Goal: Information Seeking & Learning: Learn about a topic

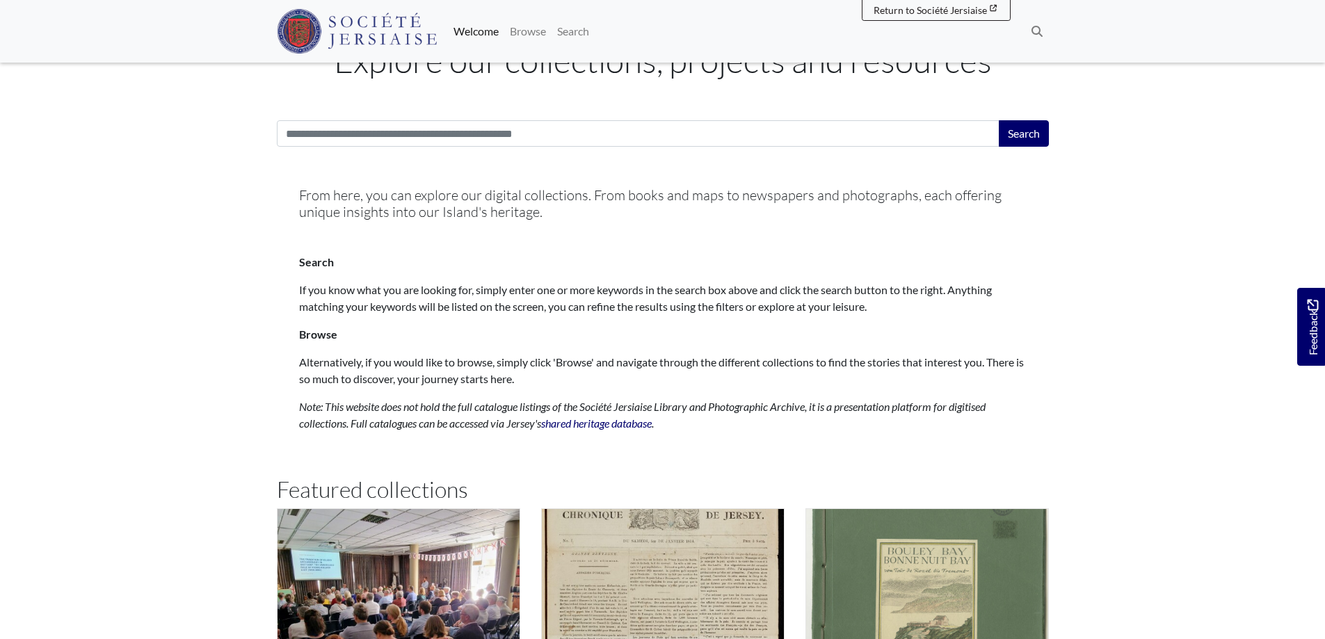
scroll to position [765, 0]
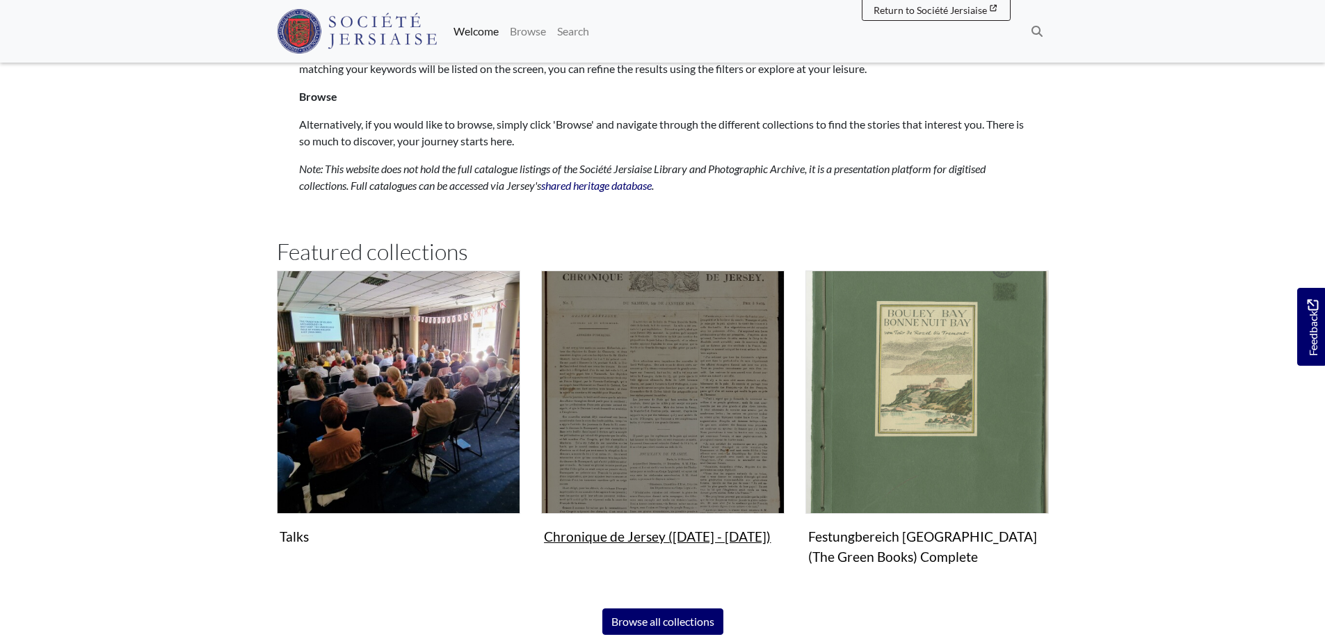
click at [677, 385] on img "Subcollection" at bounding box center [662, 392] width 243 height 243
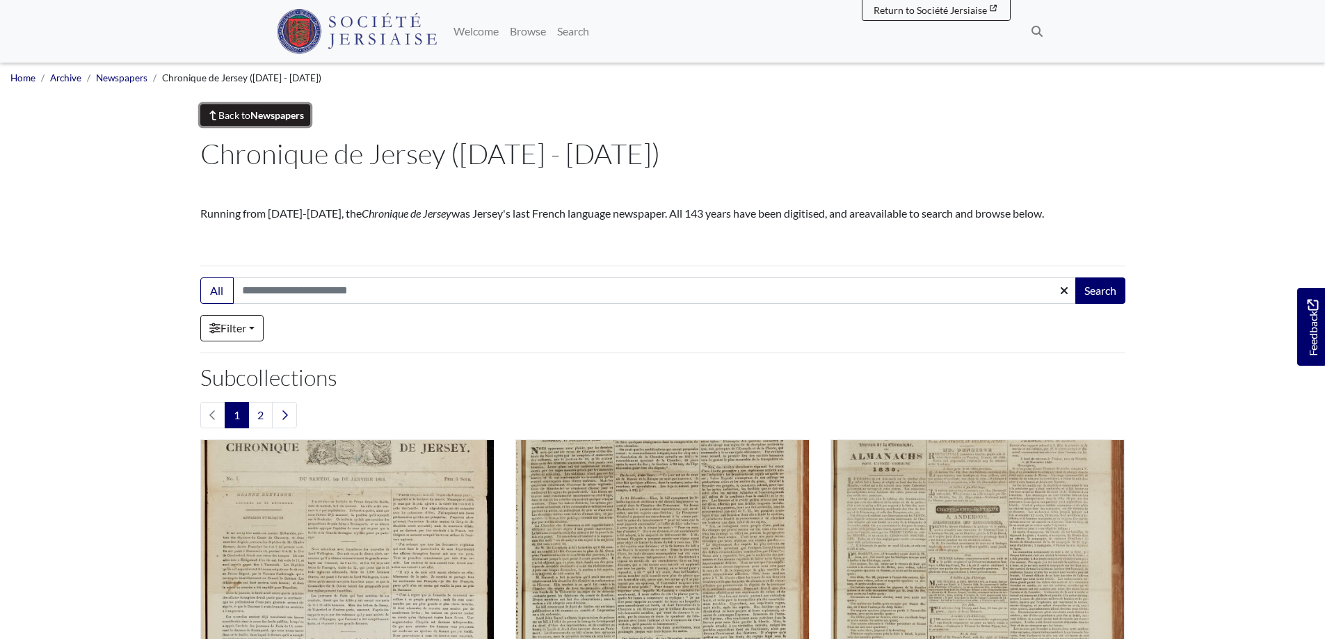
click at [247, 125] on link "Back to Newspapers" at bounding box center [255, 115] width 111 height 22
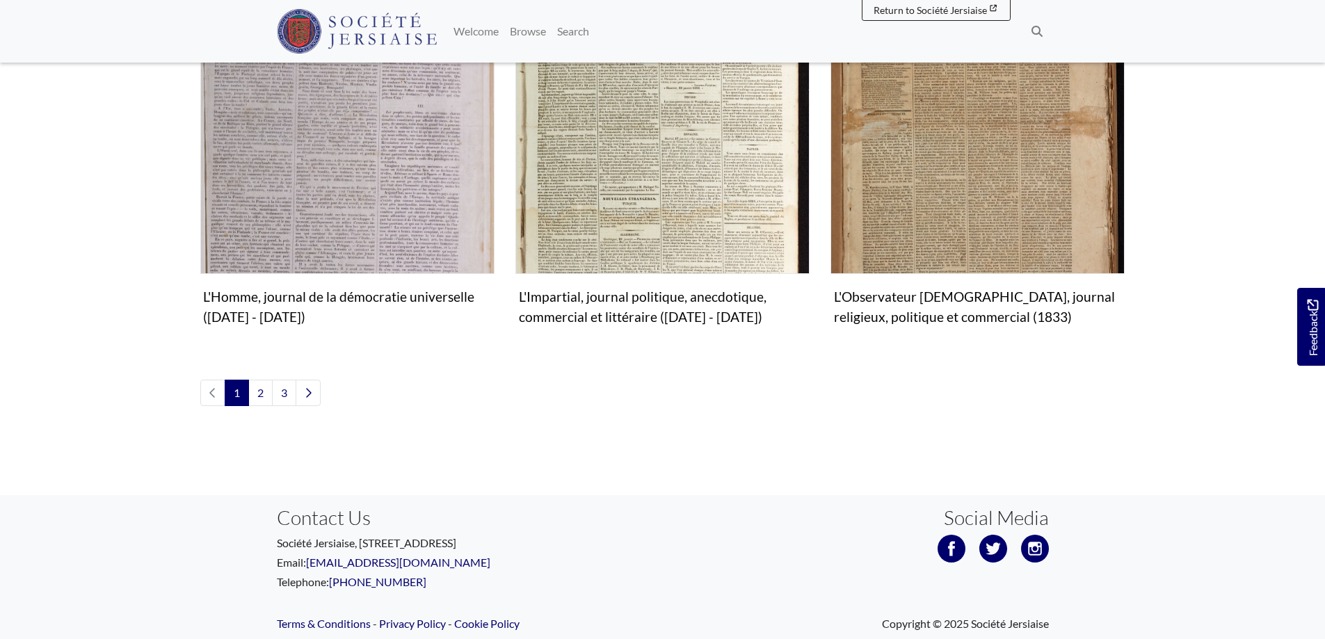
scroll to position [1715, 0]
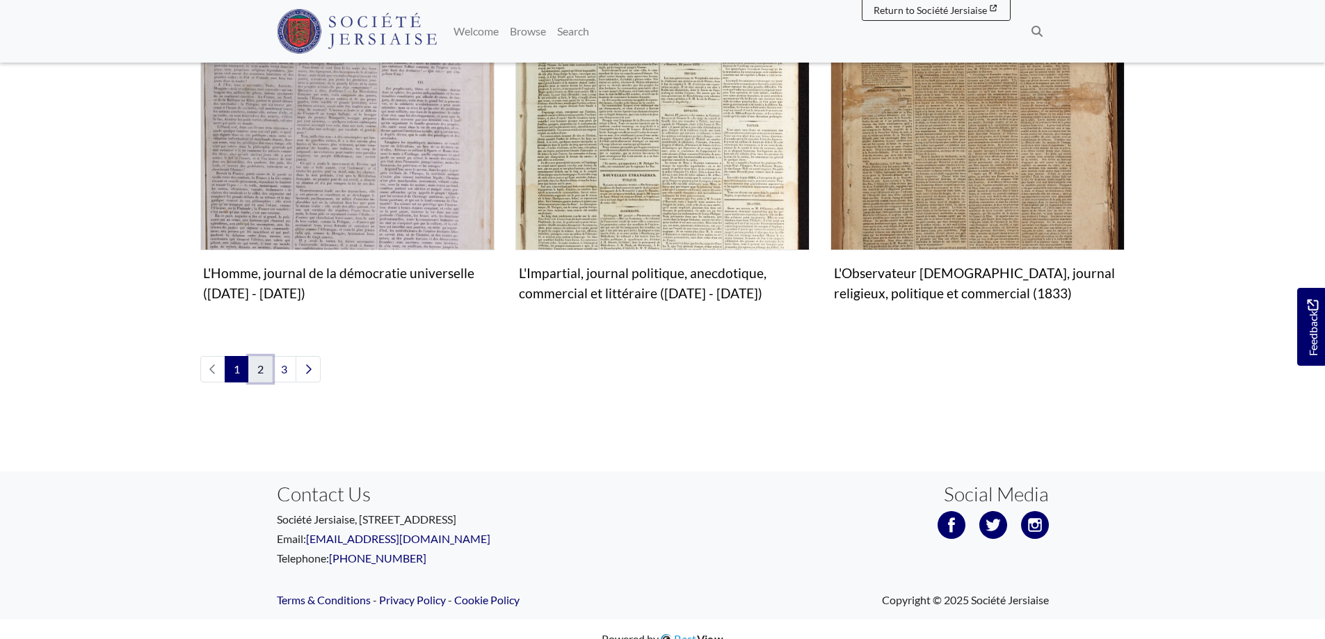
click at [259, 356] on link "2" at bounding box center [260, 369] width 24 height 26
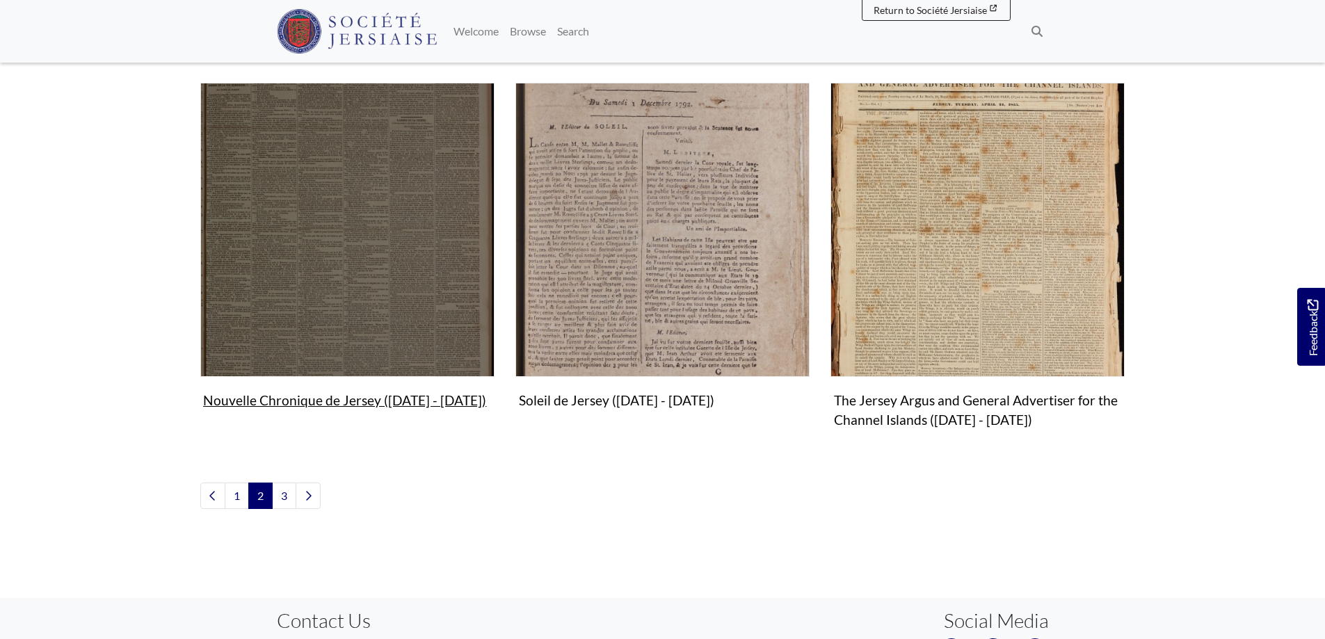
scroll to position [1530, 0]
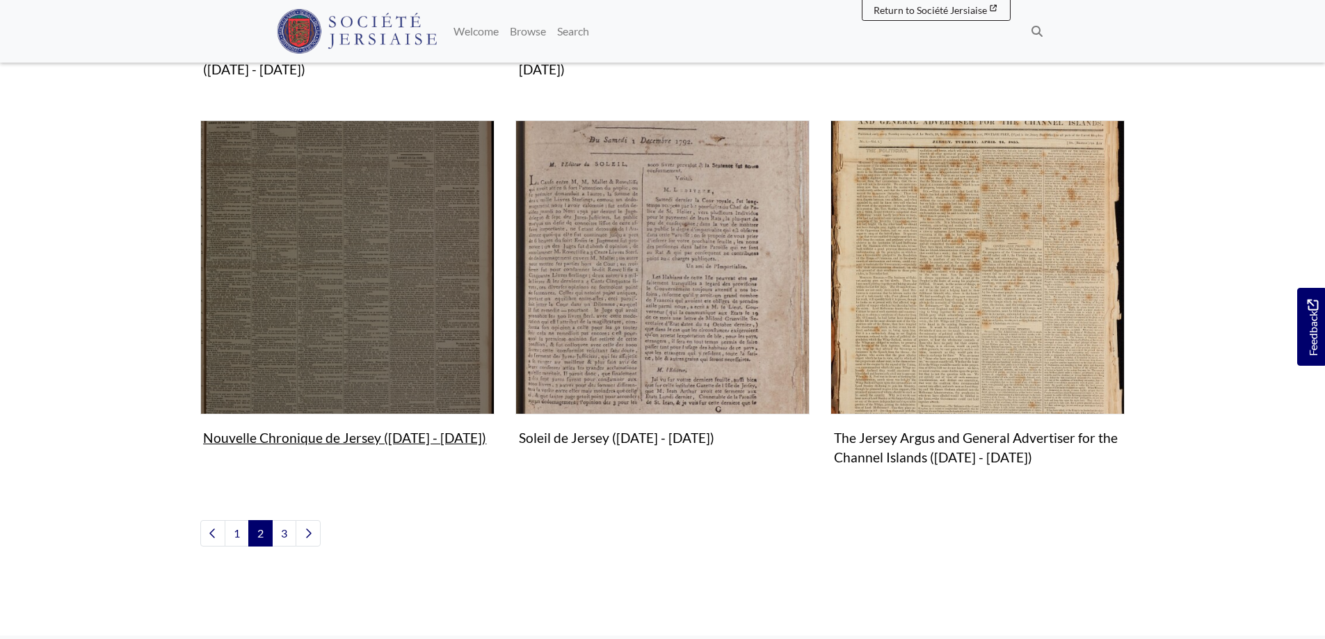
click at [372, 323] on img "Subcollection" at bounding box center [347, 267] width 294 height 294
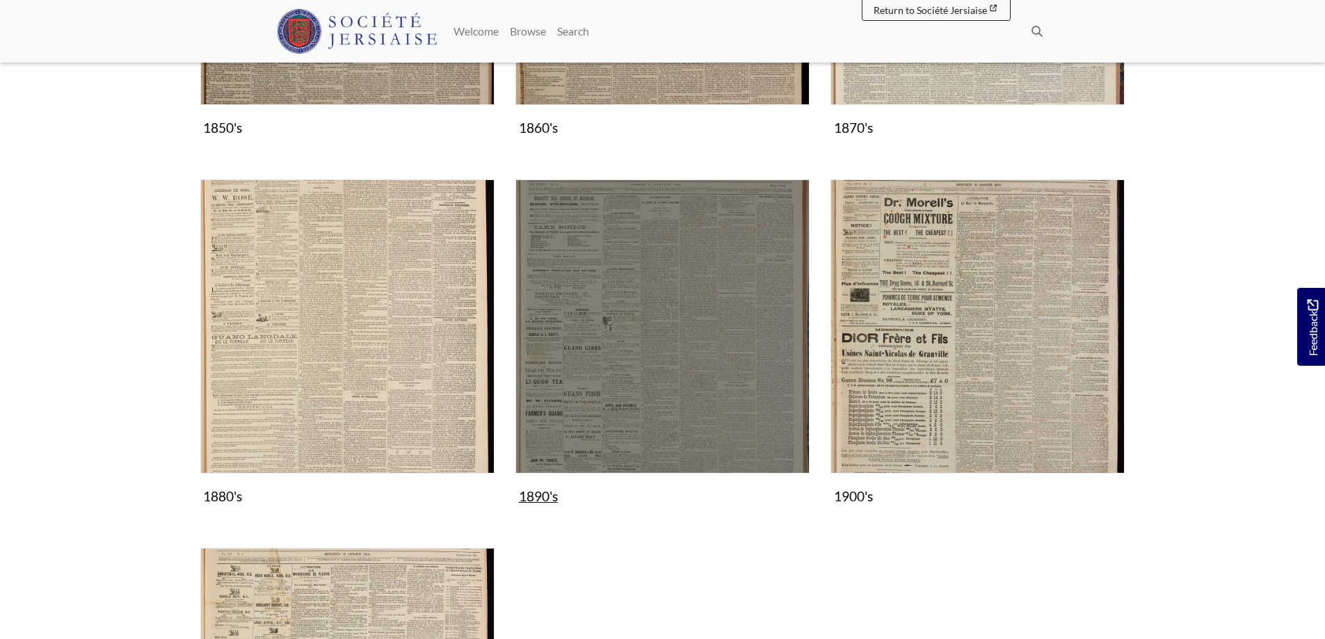
scroll to position [487, 0]
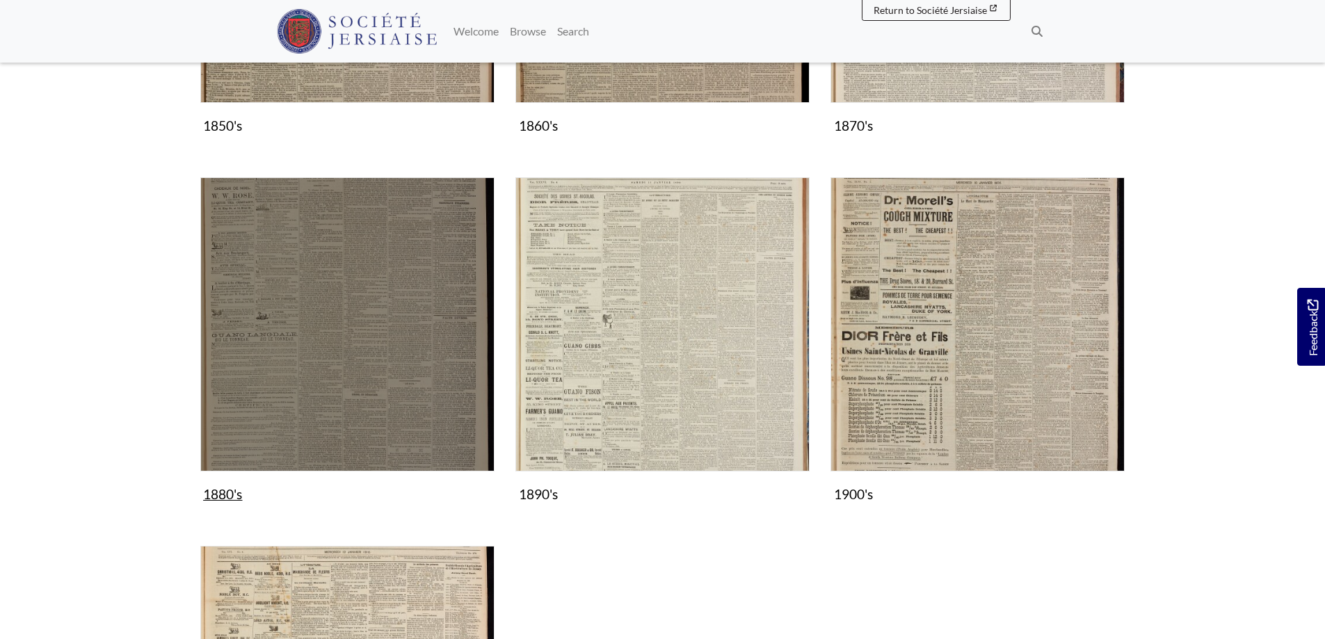
click at [344, 346] on img "Subcollection" at bounding box center [347, 324] width 294 height 294
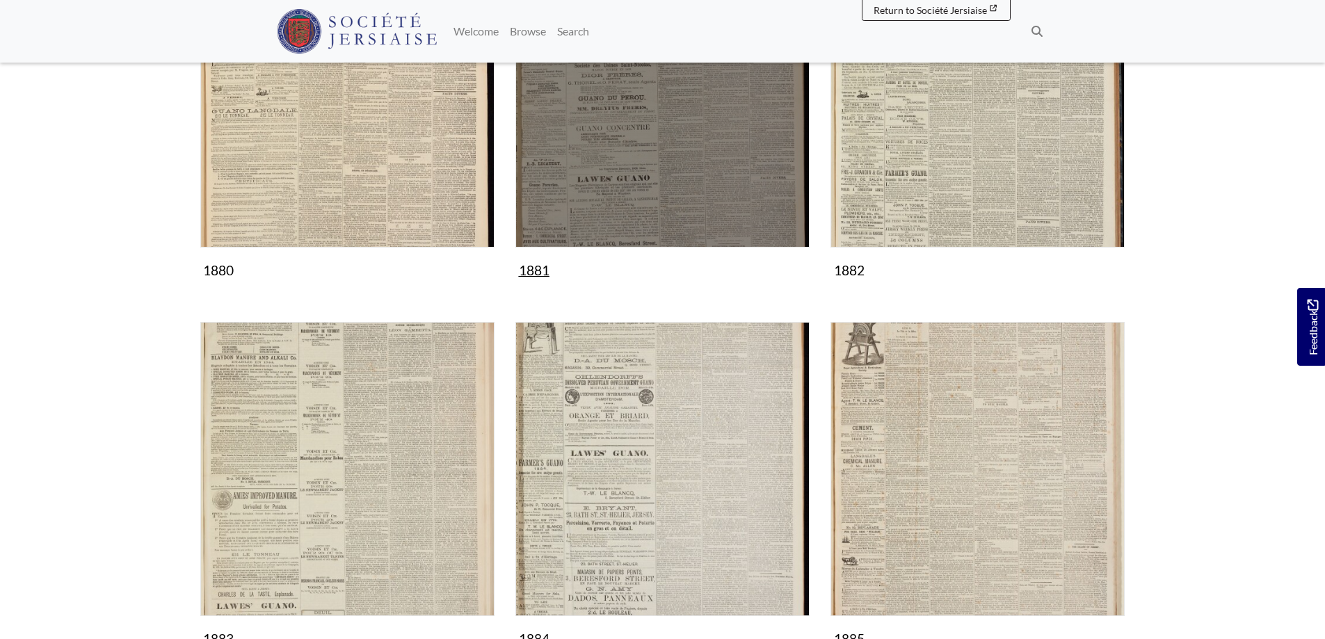
scroll to position [348, 0]
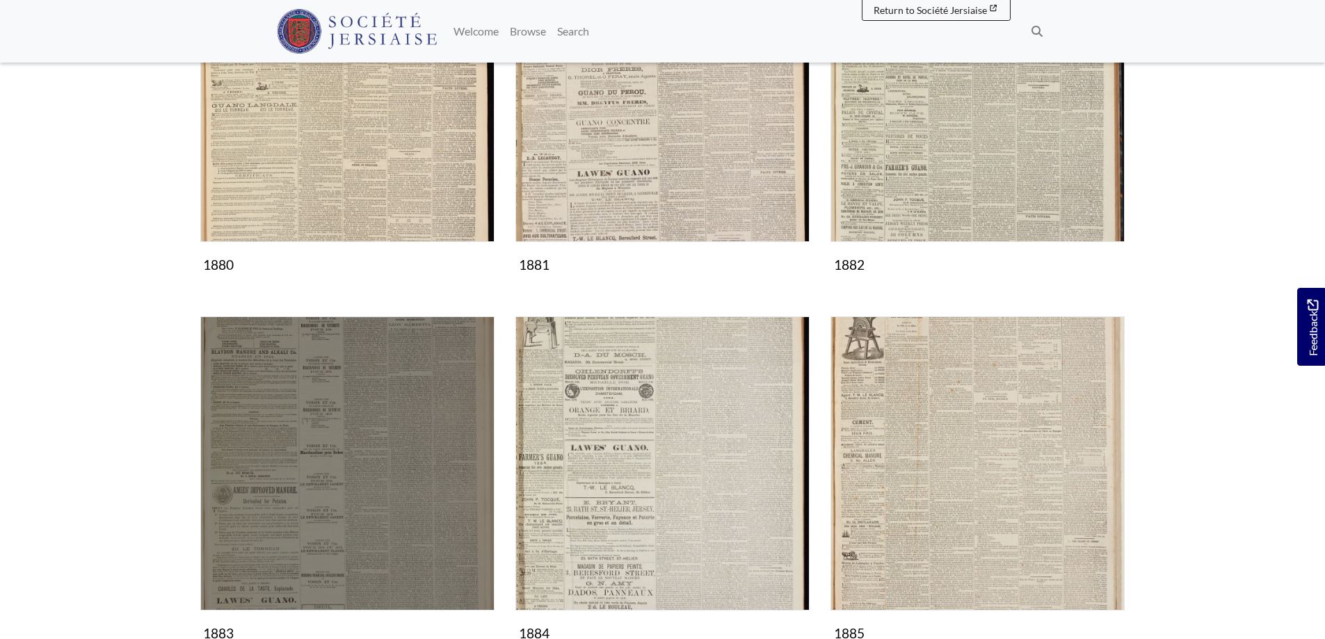
click at [387, 426] on img "Subcollection" at bounding box center [347, 463] width 294 height 294
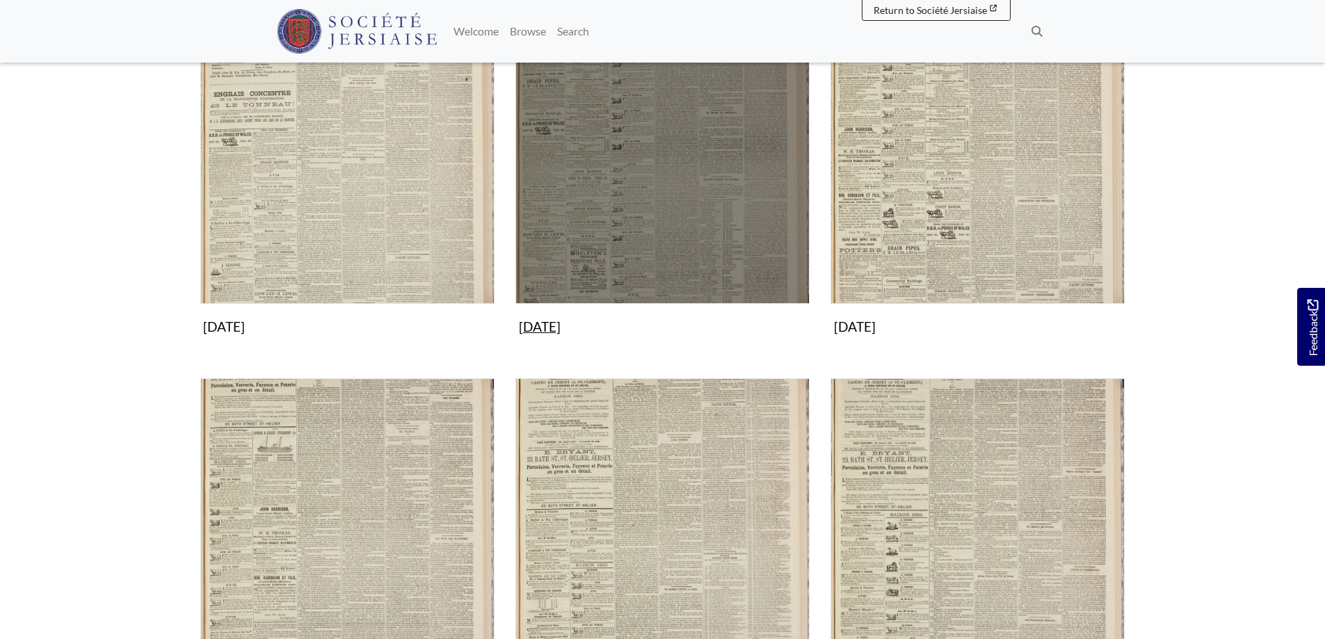
scroll to position [835, 0]
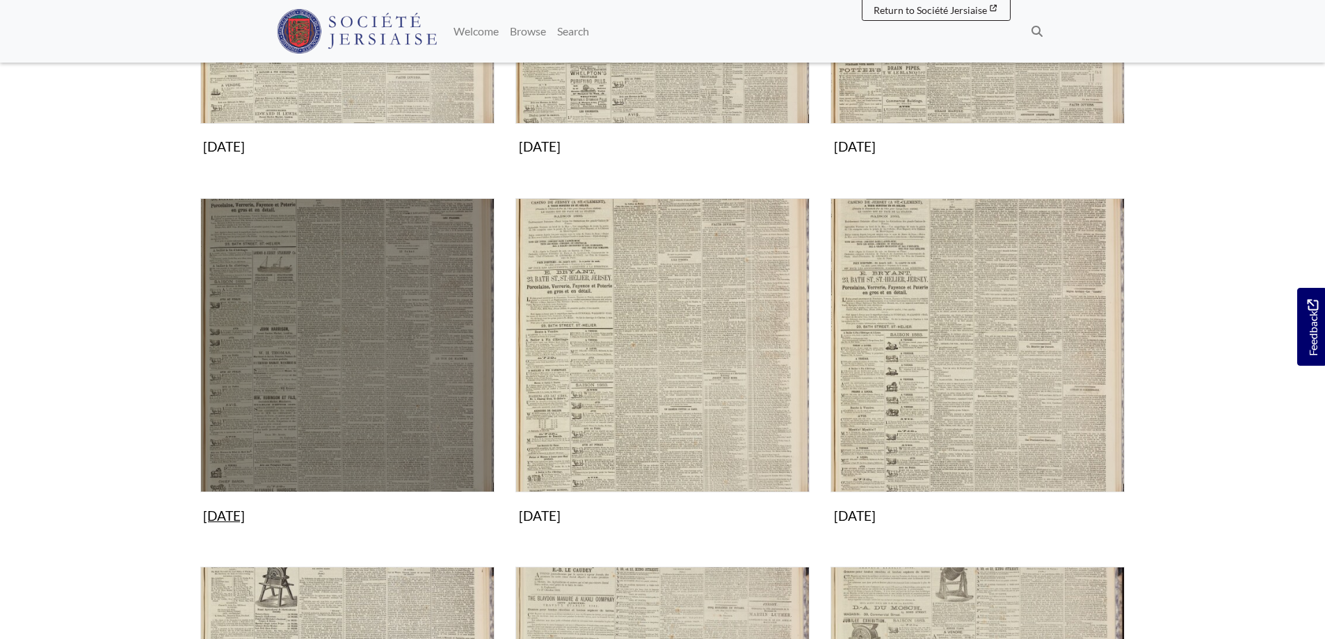
click at [335, 406] on img "Subcollection" at bounding box center [347, 345] width 294 height 294
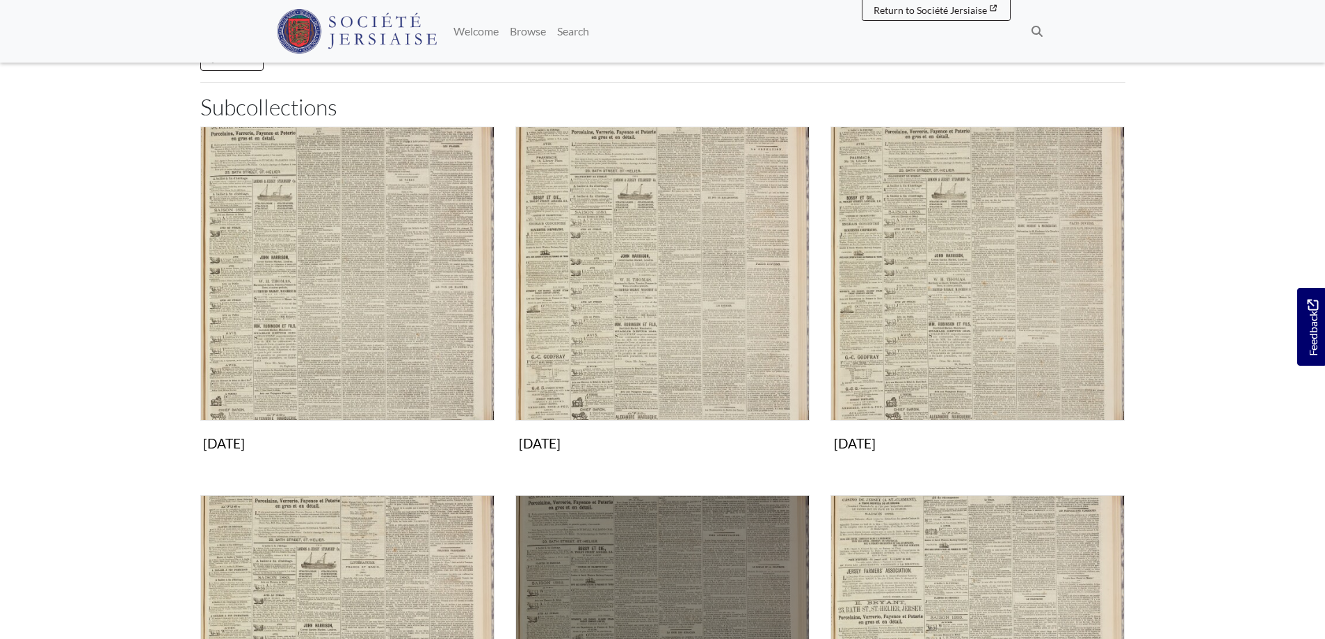
scroll to position [139, 0]
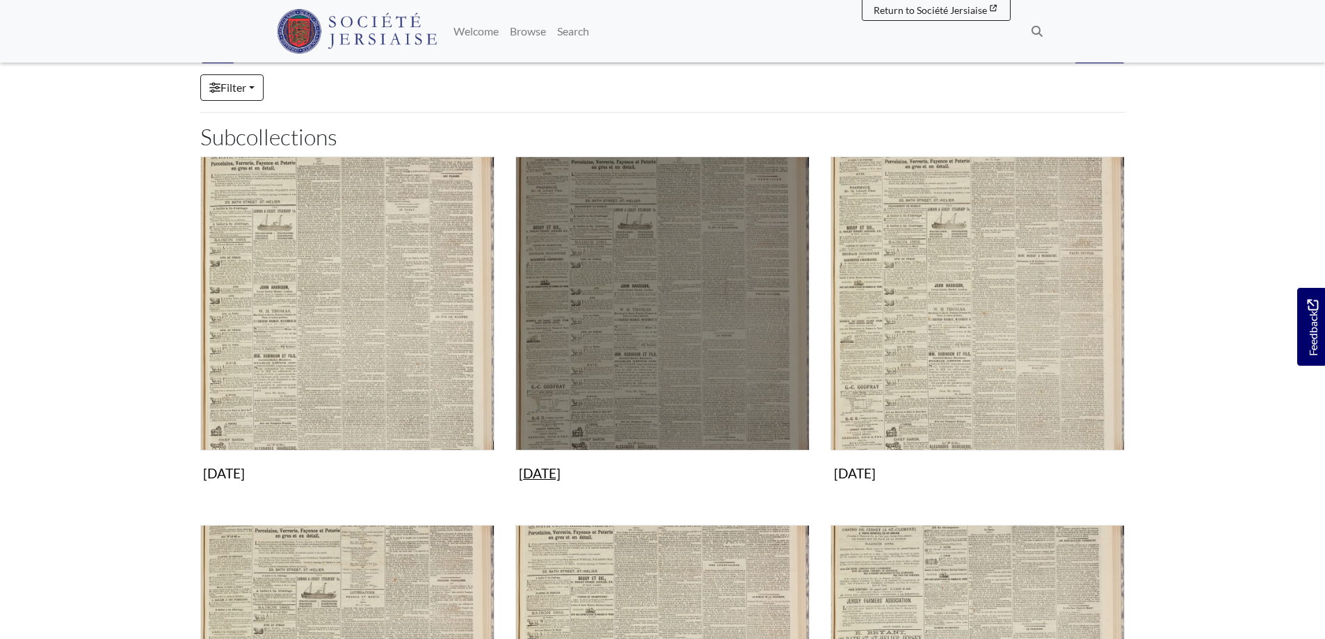
click at [616, 298] on img "Subcollection" at bounding box center [662, 304] width 294 height 294
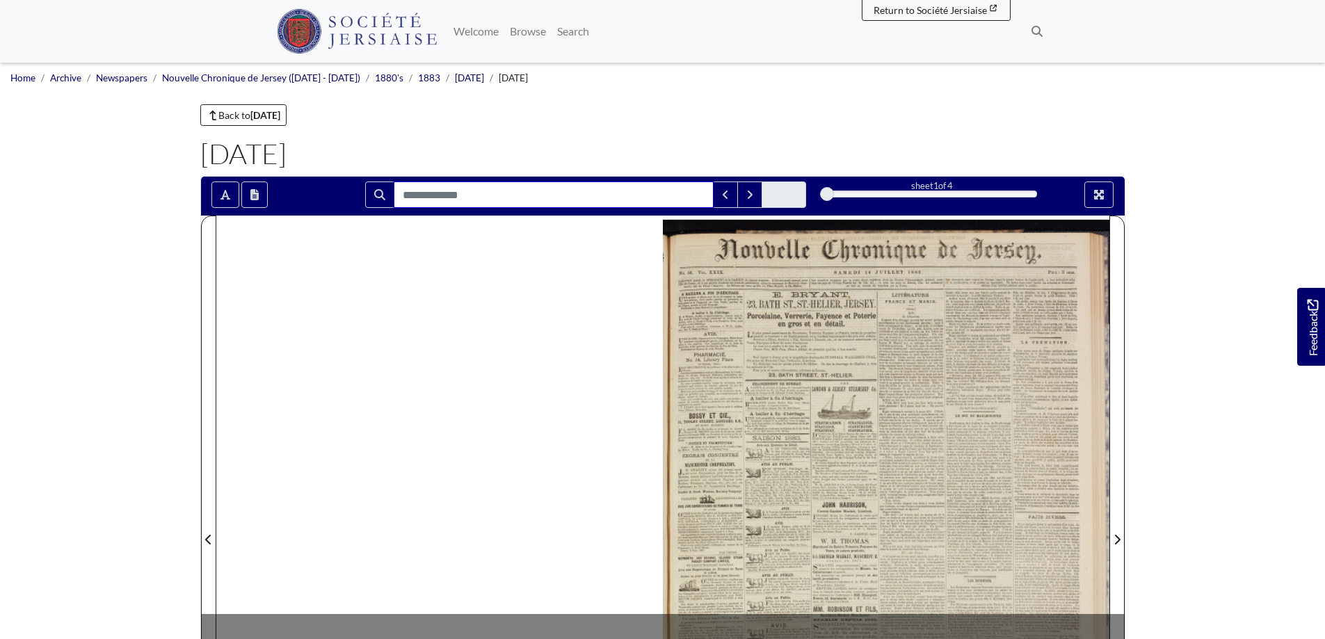
click at [465, 198] on input "Search for" at bounding box center [554, 195] width 320 height 26
type input "*"
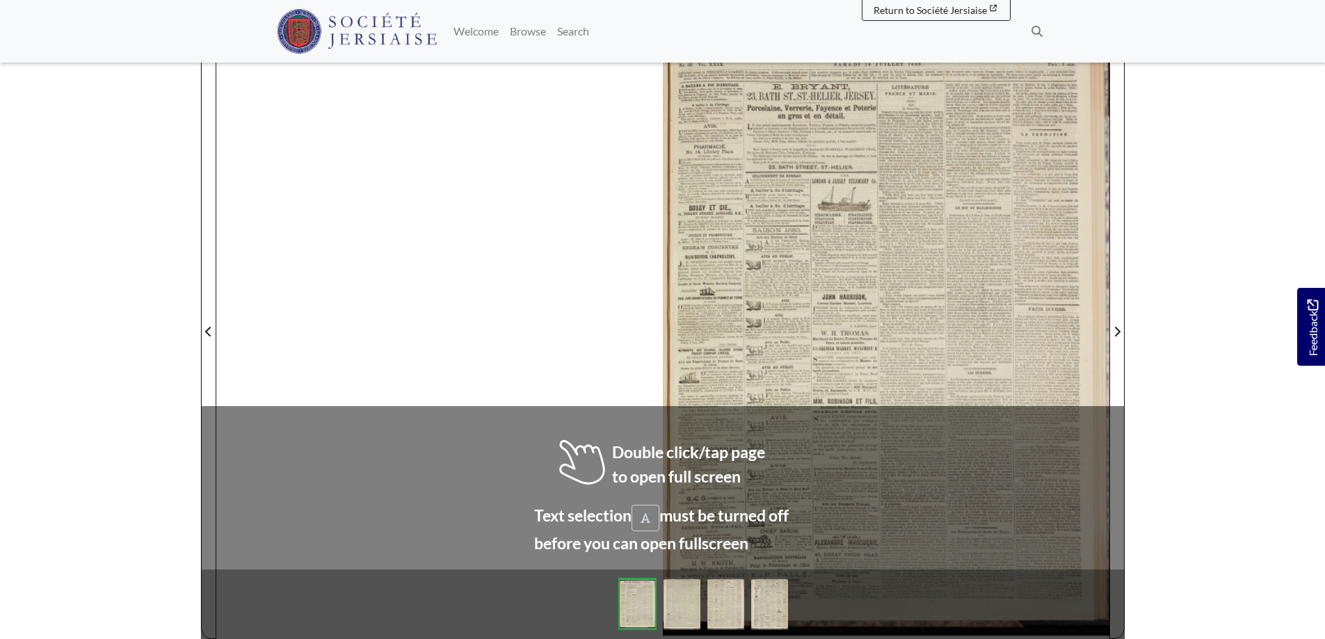
scroll to position [209, 0]
click at [845, 328] on div at bounding box center [886, 323] width 447 height 632
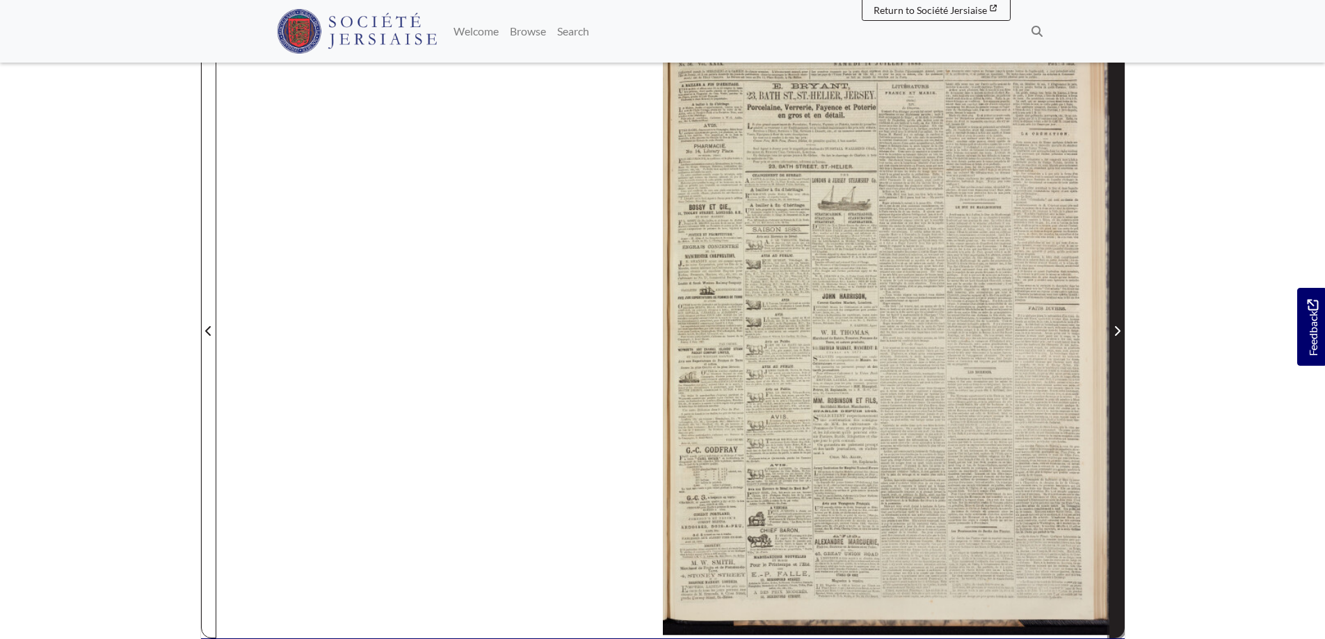
click at [1122, 331] on span "Next Page" at bounding box center [1117, 331] width 14 height 17
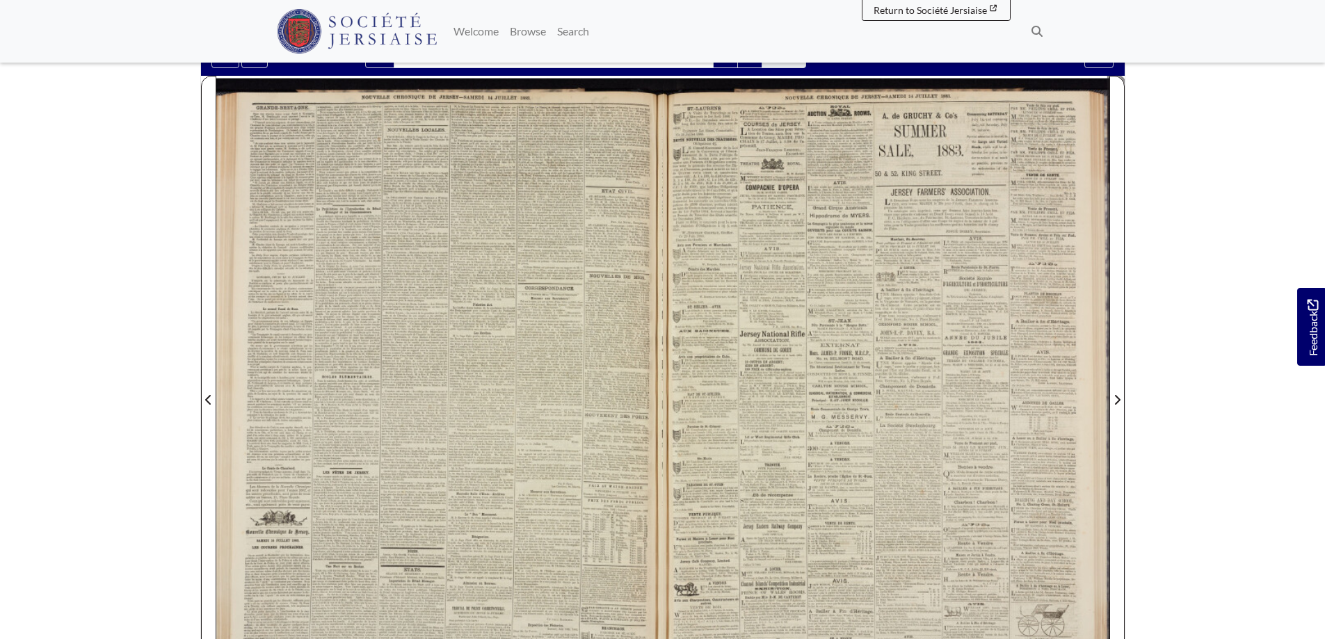
scroll to position [139, 0]
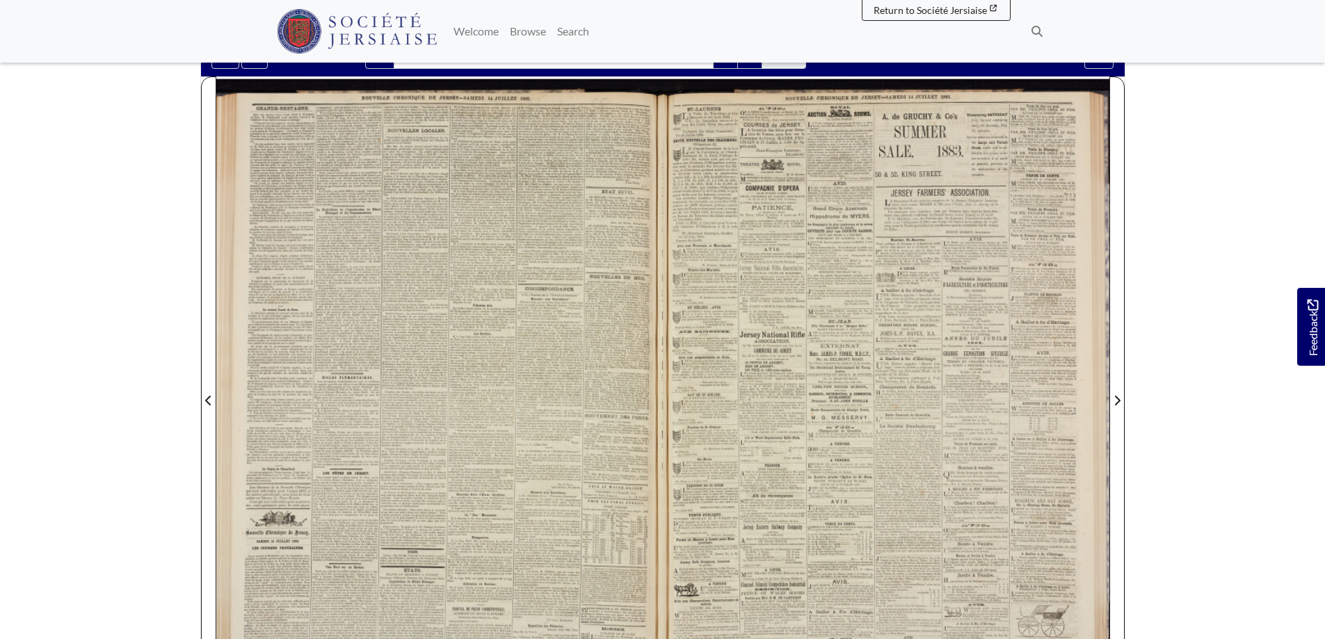
click at [312, 209] on div at bounding box center [439, 393] width 447 height 632
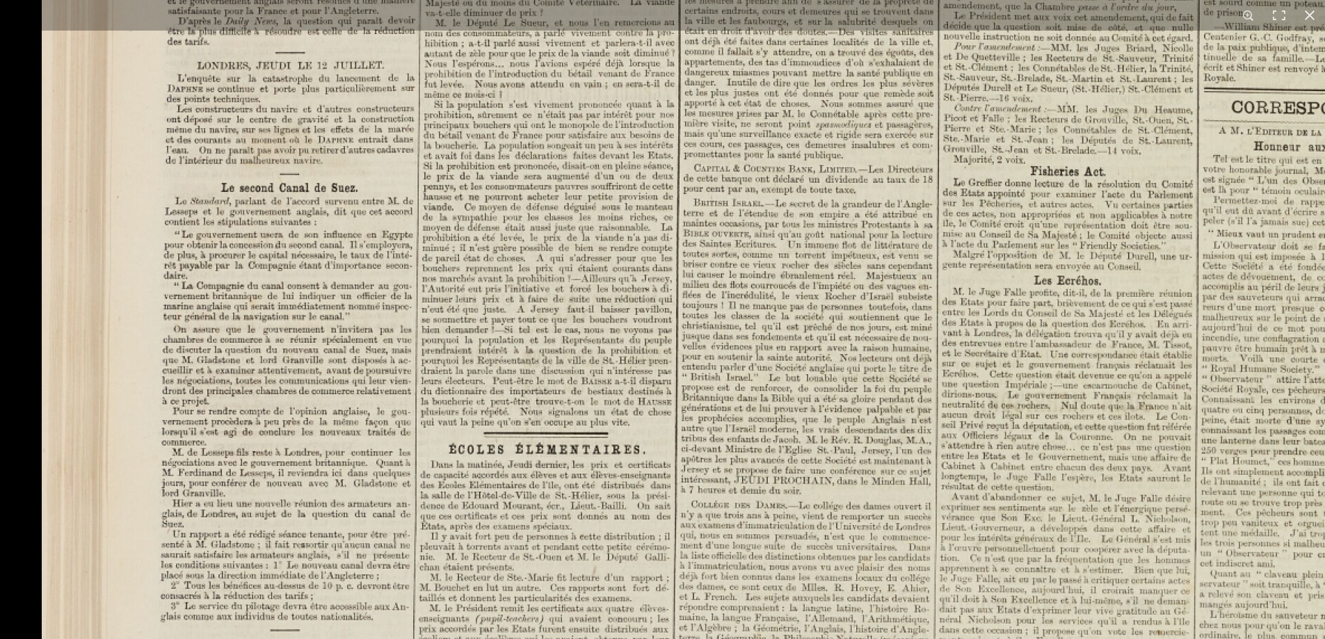
click at [670, 371] on img at bounding box center [902, 507] width 1721 height 2435
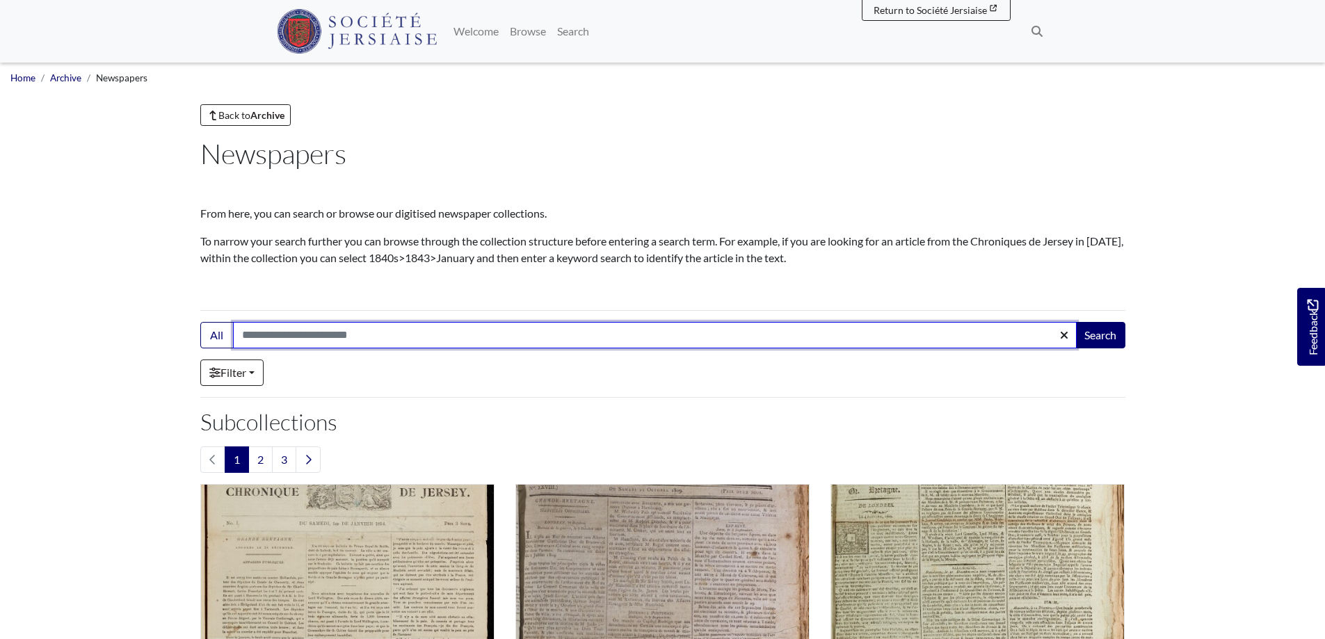
click at [289, 332] on input "Search:" at bounding box center [655, 335] width 844 height 26
type input "**********"
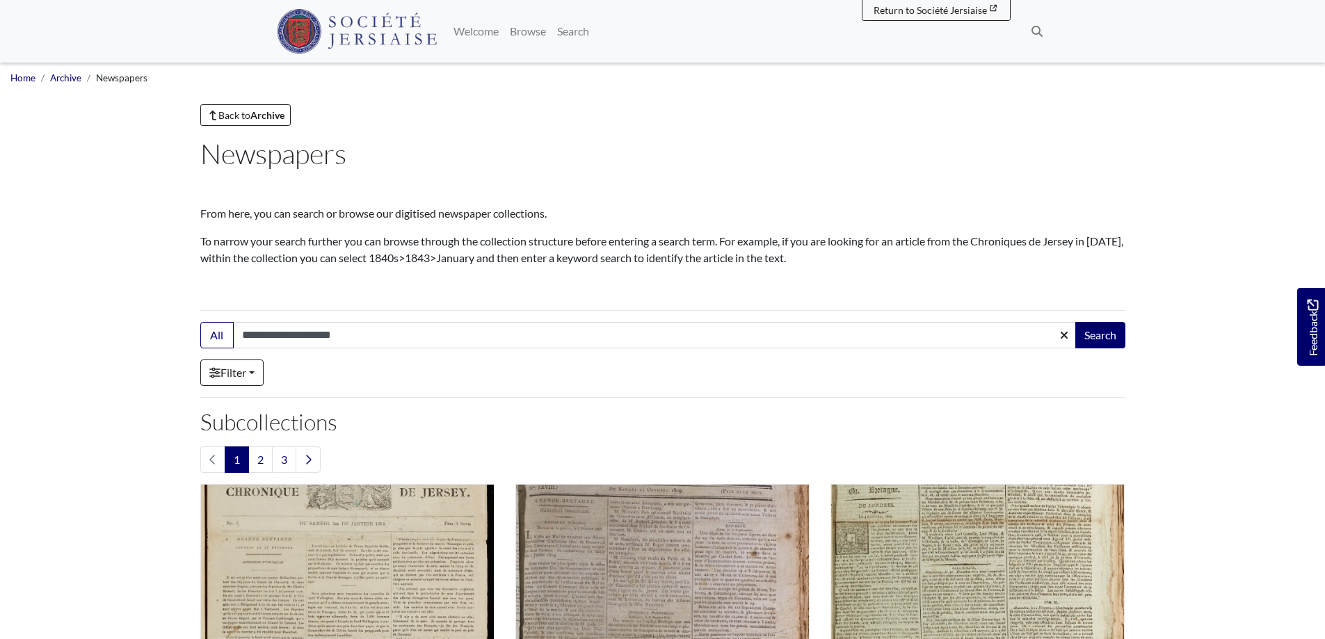
drag, startPoint x: 288, startPoint y: 335, endPoint x: 353, endPoint y: 396, distance: 89.5
click at [353, 397] on hr at bounding box center [662, 397] width 925 height 1
click at [1108, 333] on button "Search" at bounding box center [1100, 335] width 50 height 26
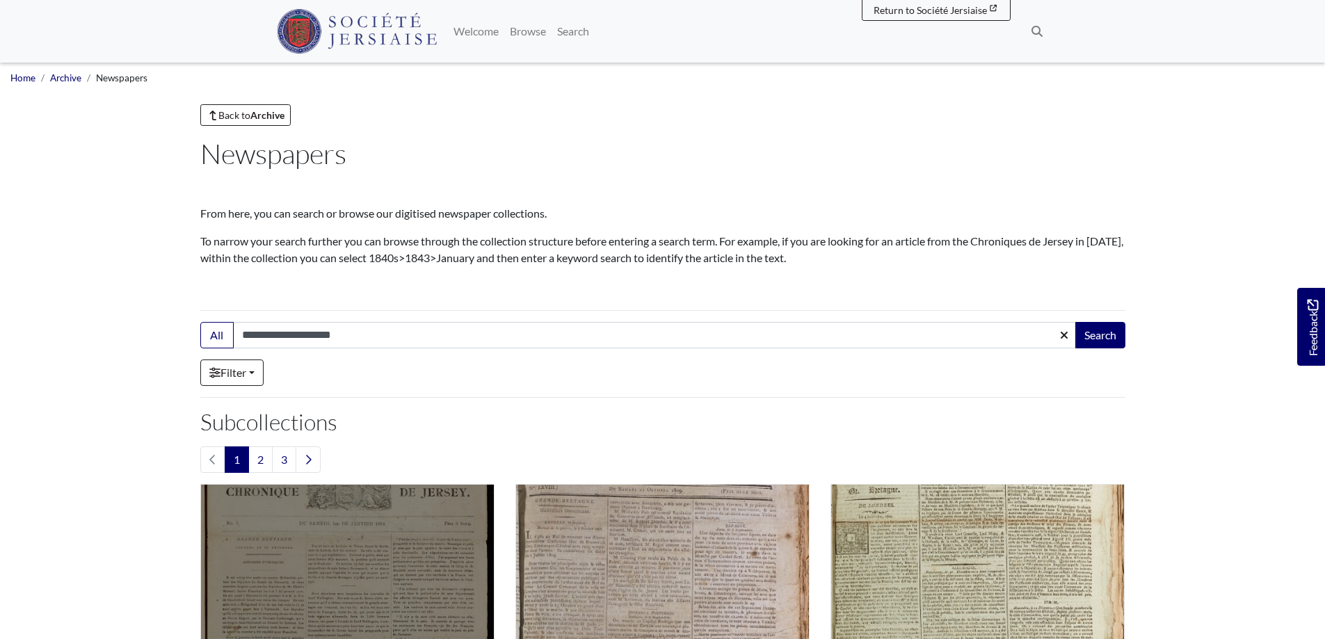
click at [380, 484] on img "Subcollection" at bounding box center [347, 631] width 294 height 294
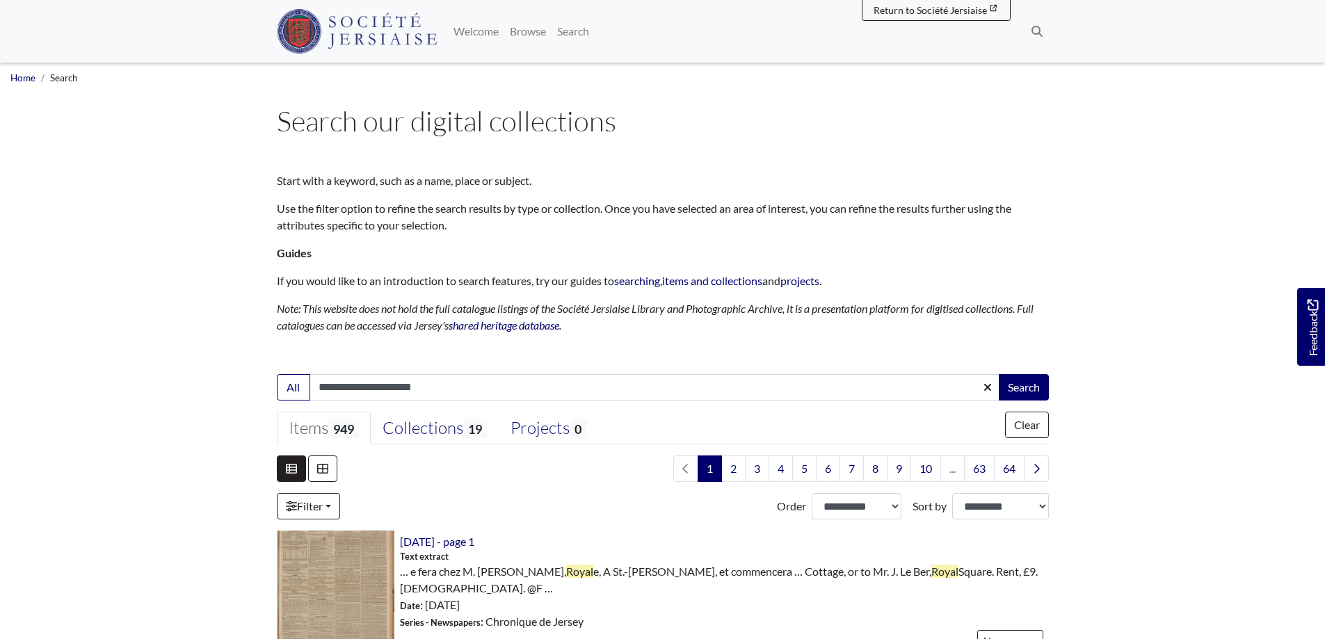
click at [465, 390] on input "**********" at bounding box center [655, 387] width 691 height 26
type input "**********"
click at [1027, 389] on button "Search" at bounding box center [1024, 387] width 50 height 26
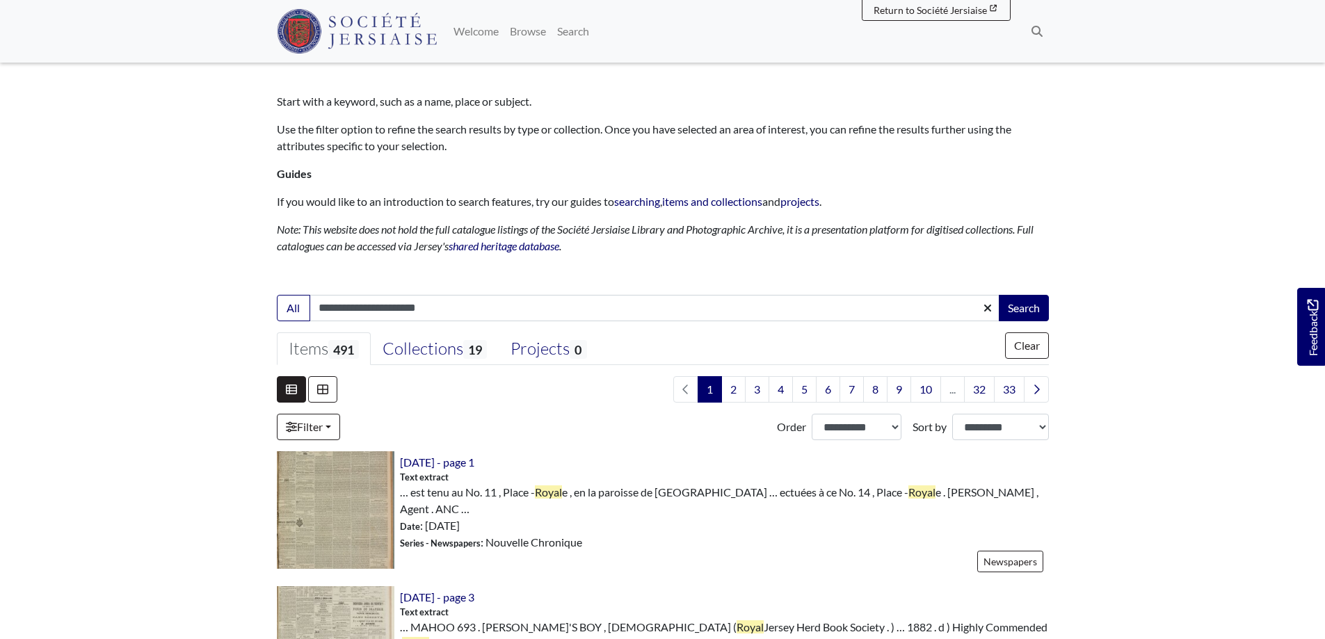
scroll to position [70, 0]
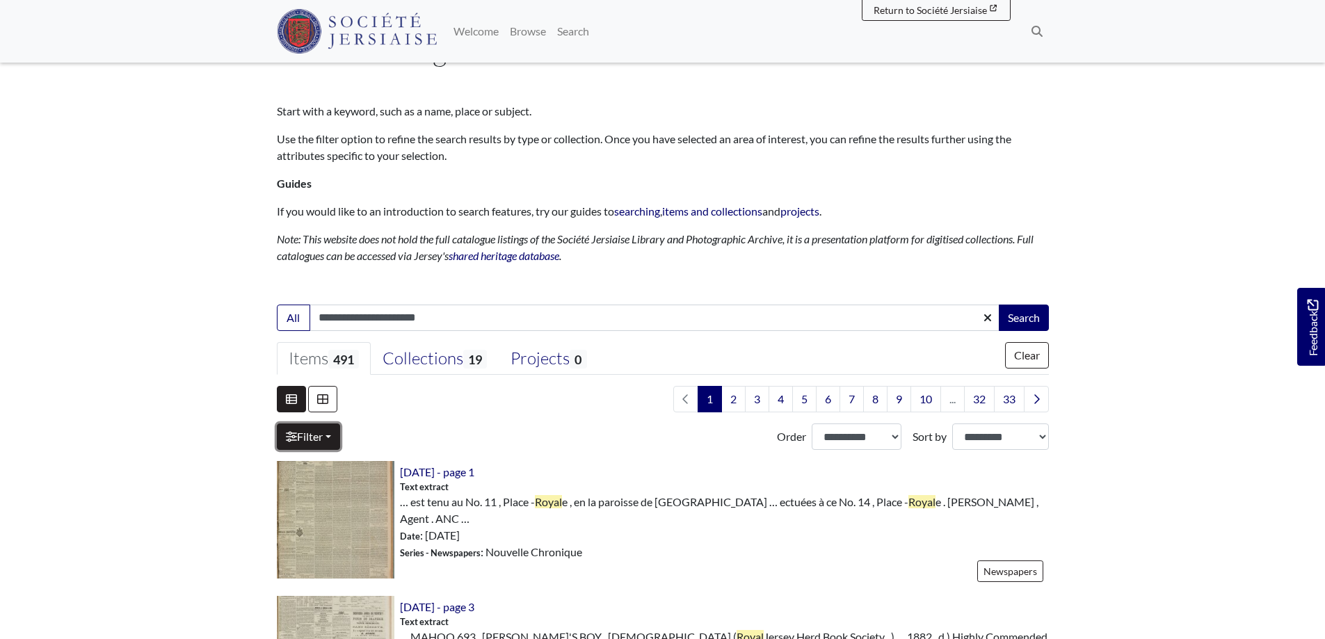
click at [326, 436] on link "Filter" at bounding box center [308, 437] width 63 height 26
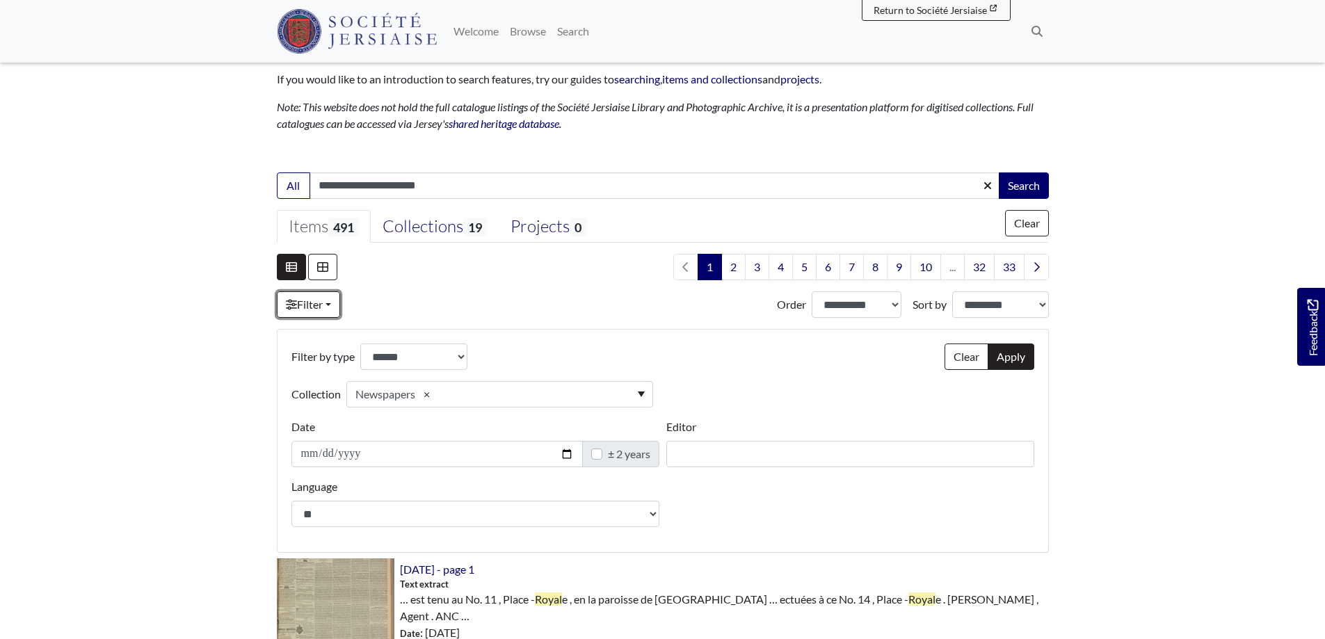
scroll to position [209, 0]
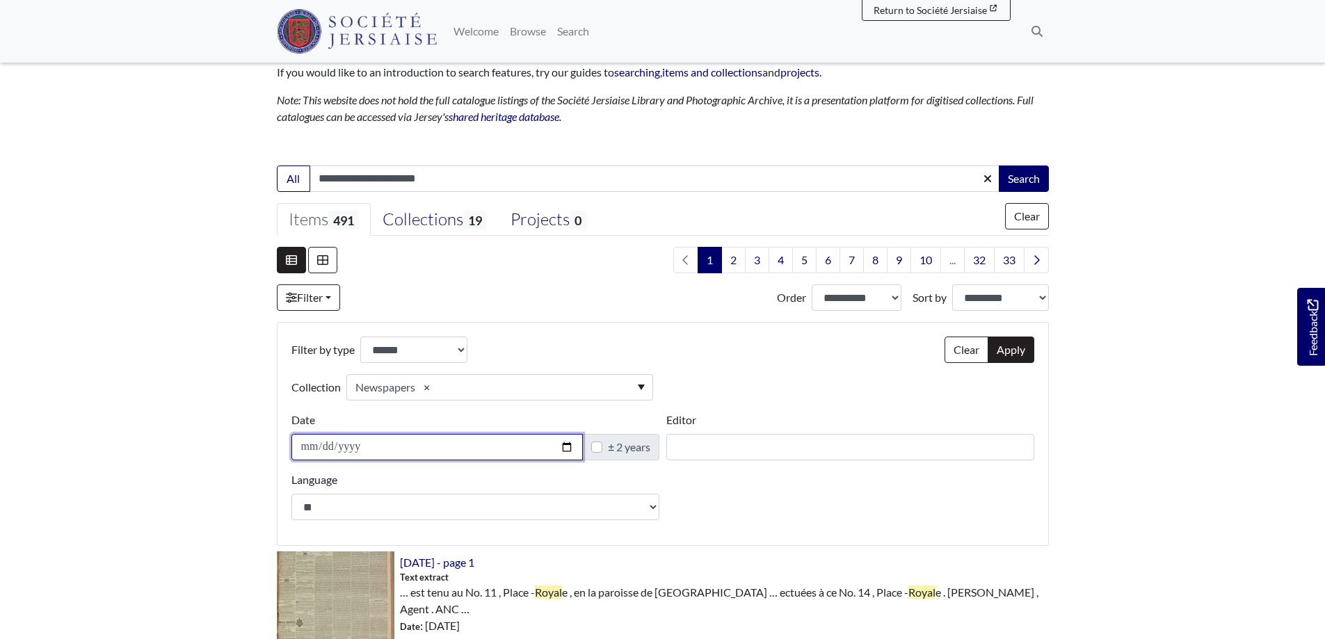
click at [310, 447] on input "Date" at bounding box center [436, 447] width 291 height 26
type input "**********"
click at [348, 449] on input "**********" at bounding box center [436, 447] width 291 height 26
type input "**********"
click at [316, 448] on input "**********" at bounding box center [436, 447] width 291 height 26
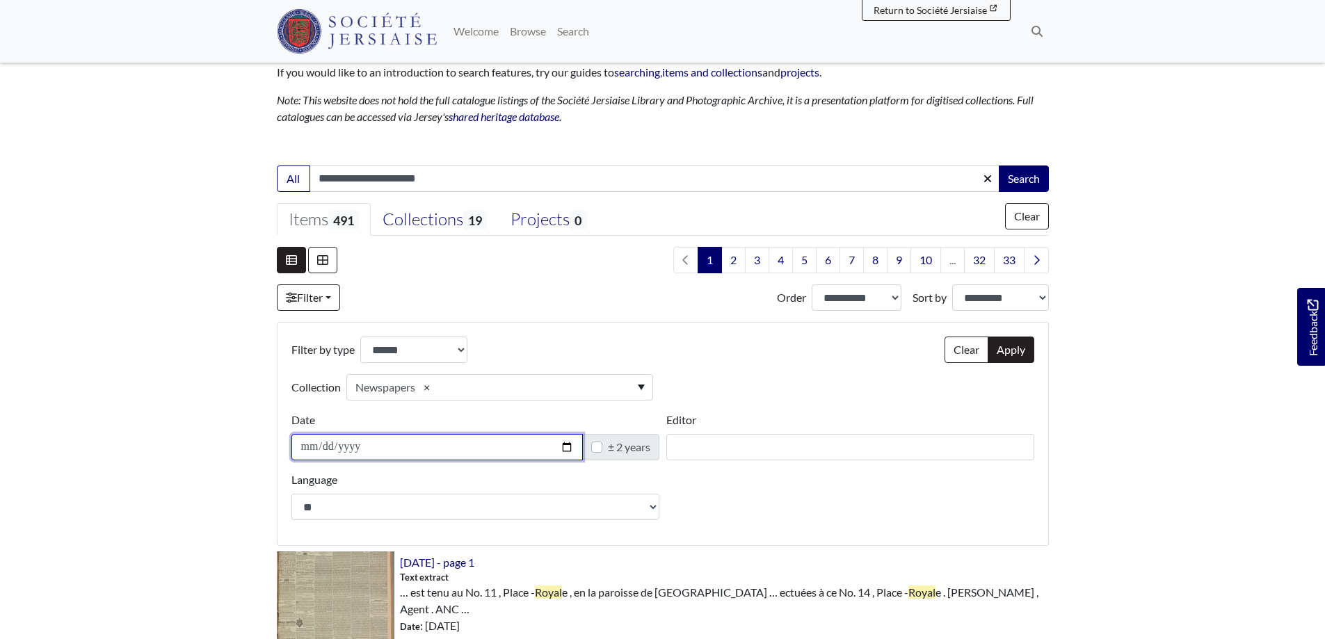
click at [307, 448] on input "**********" at bounding box center [436, 447] width 291 height 26
type input "**********"
click at [608, 449] on label "± 2 years" at bounding box center [629, 447] width 42 height 17
click at [1027, 173] on button "Search" at bounding box center [1024, 179] width 50 height 26
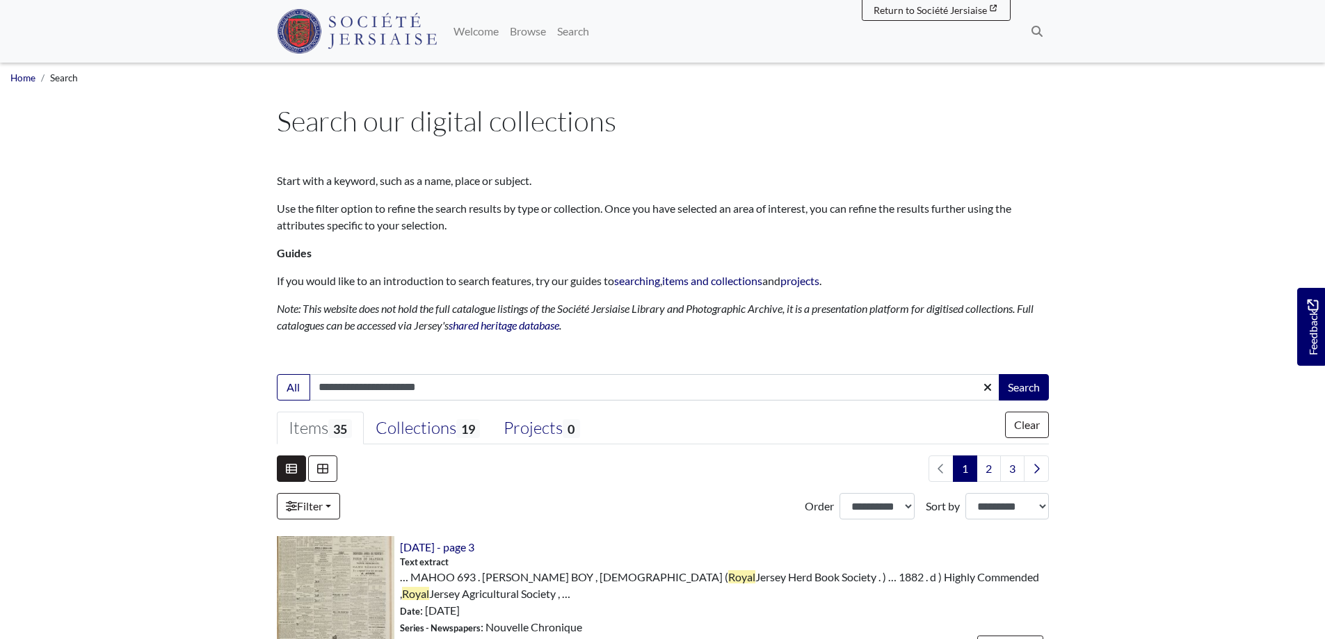
select select "***"
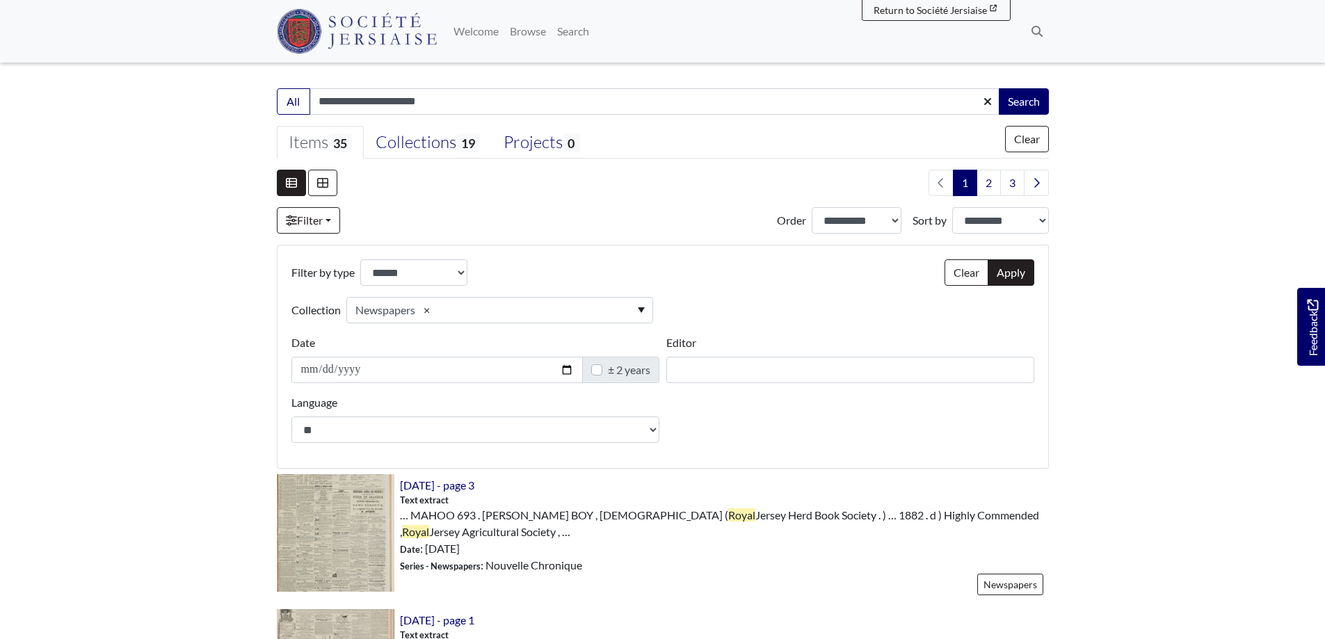
scroll to position [278, 0]
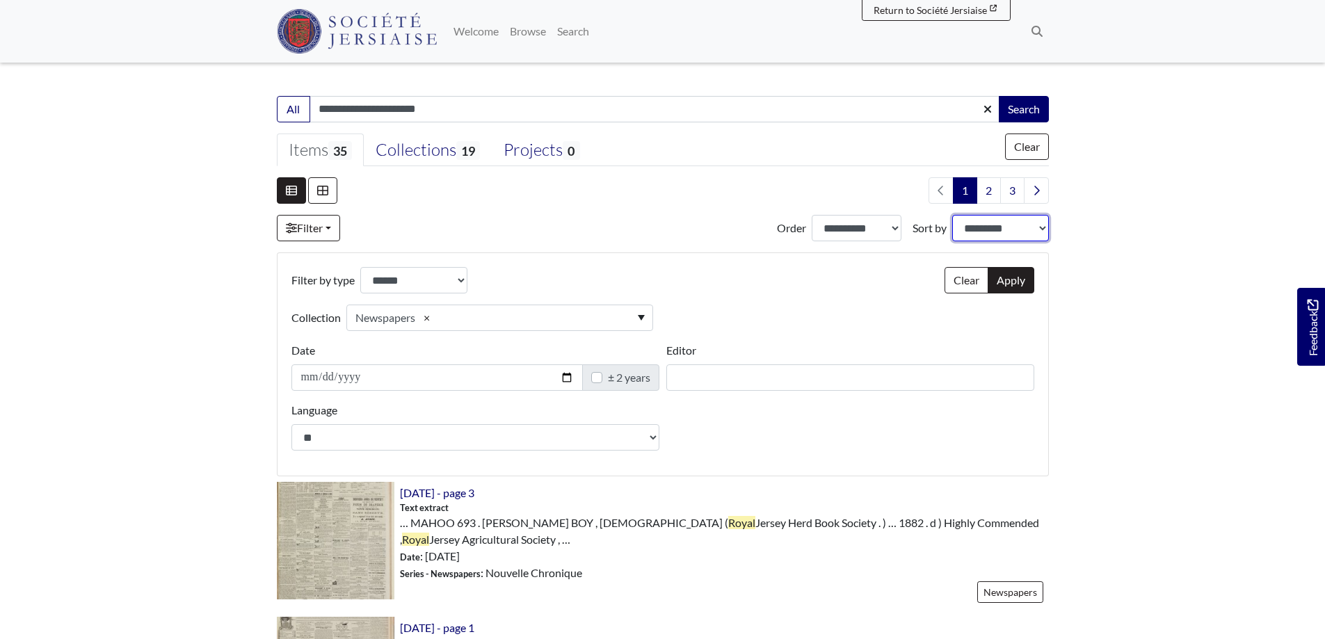
click at [1000, 227] on select "**********" at bounding box center [1000, 228] width 97 height 26
select select "*****"
click at [952, 215] on select "**********" at bounding box center [1000, 228] width 97 height 26
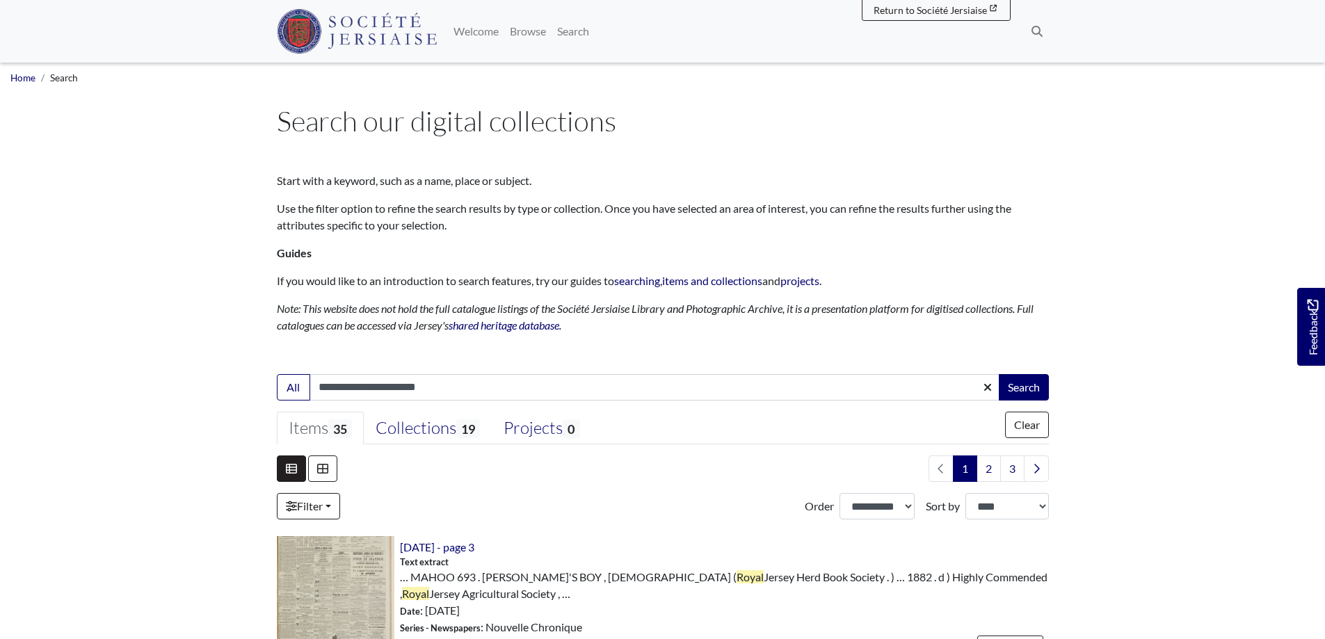
select select "***"
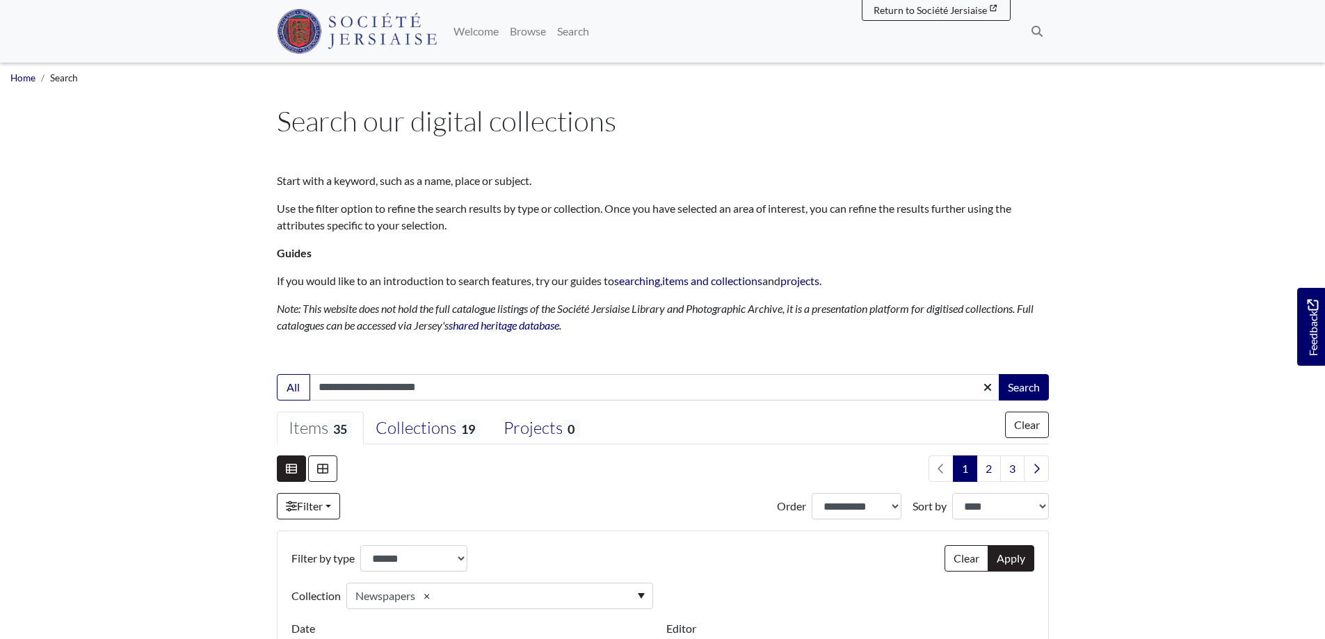
click at [63, 81] on span "Search" at bounding box center [64, 77] width 28 height 11
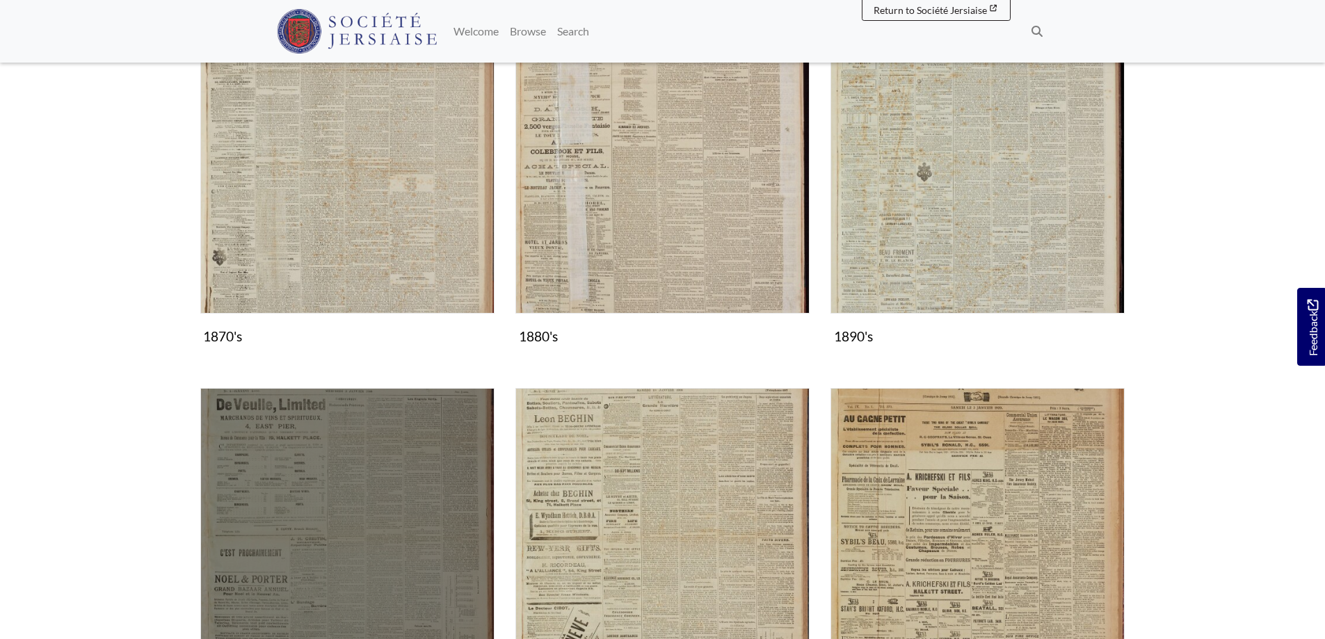
scroll to position [1113, 0]
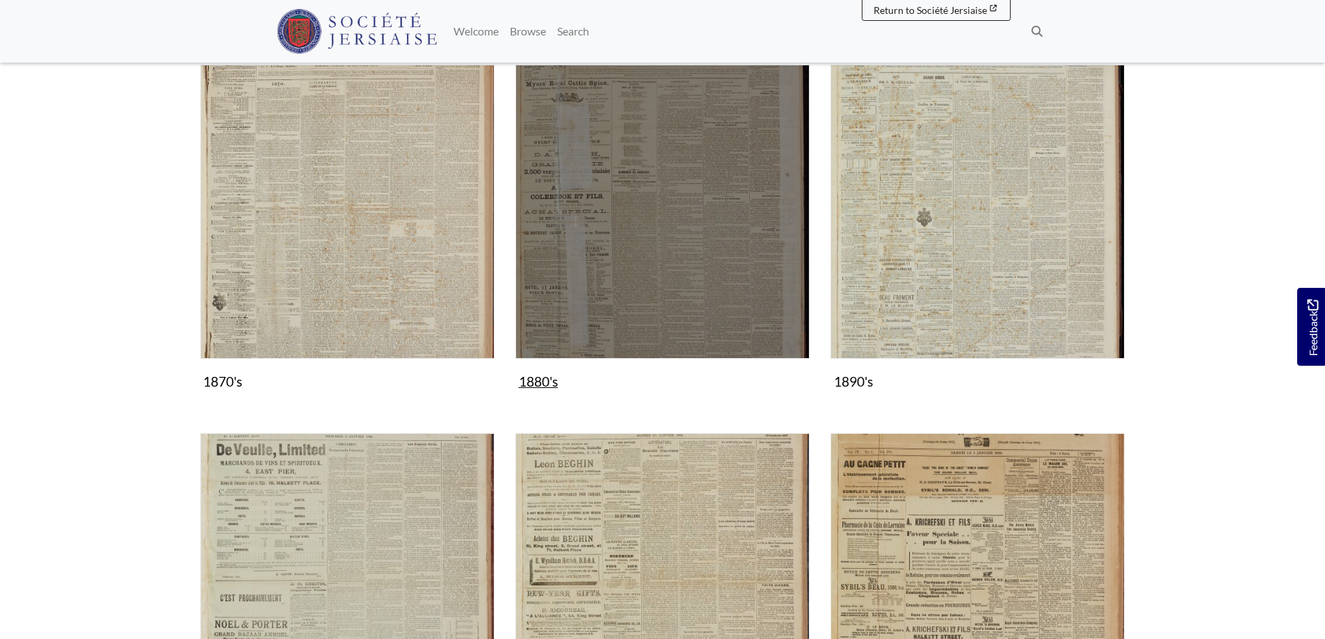
click at [634, 280] on img "Subcollection" at bounding box center [662, 212] width 294 height 294
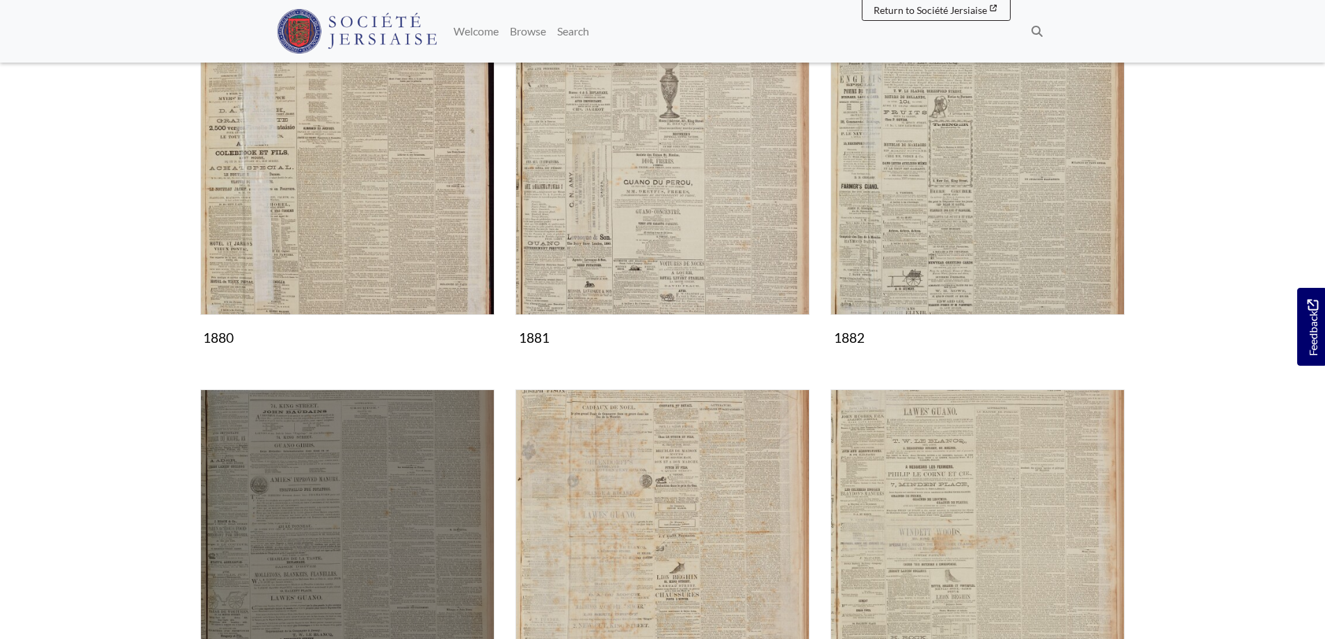
scroll to position [417, 0]
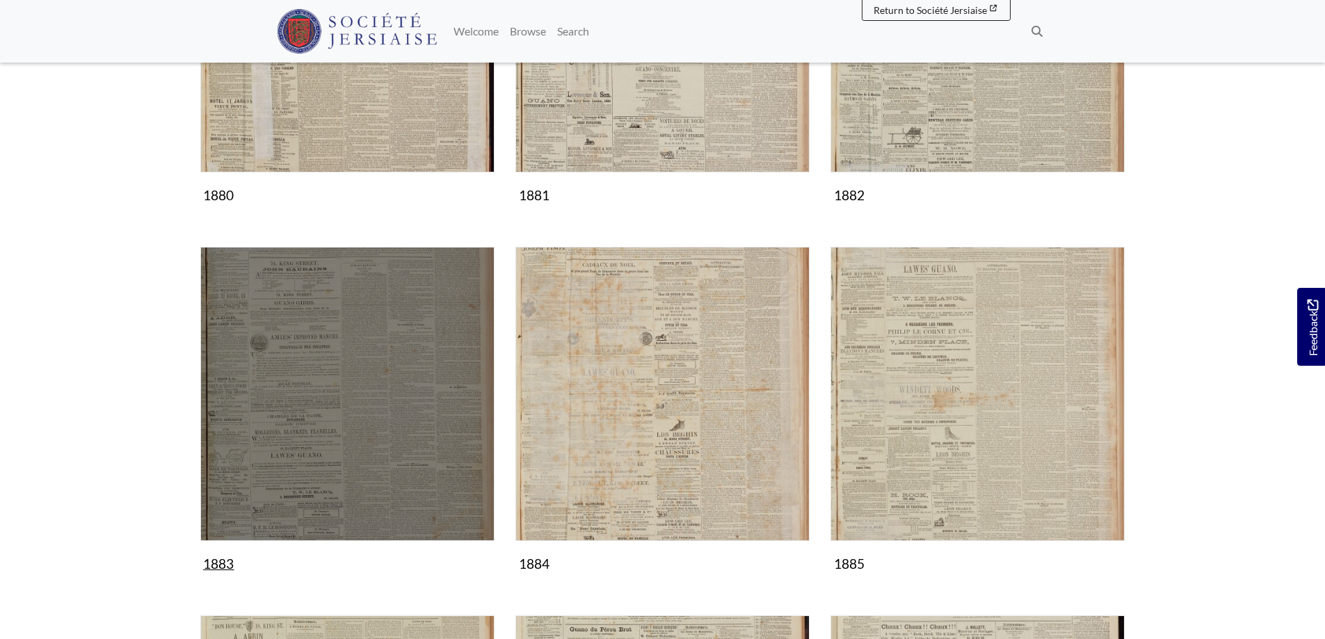
click at [359, 421] on img "Subcollection" at bounding box center [347, 394] width 294 height 294
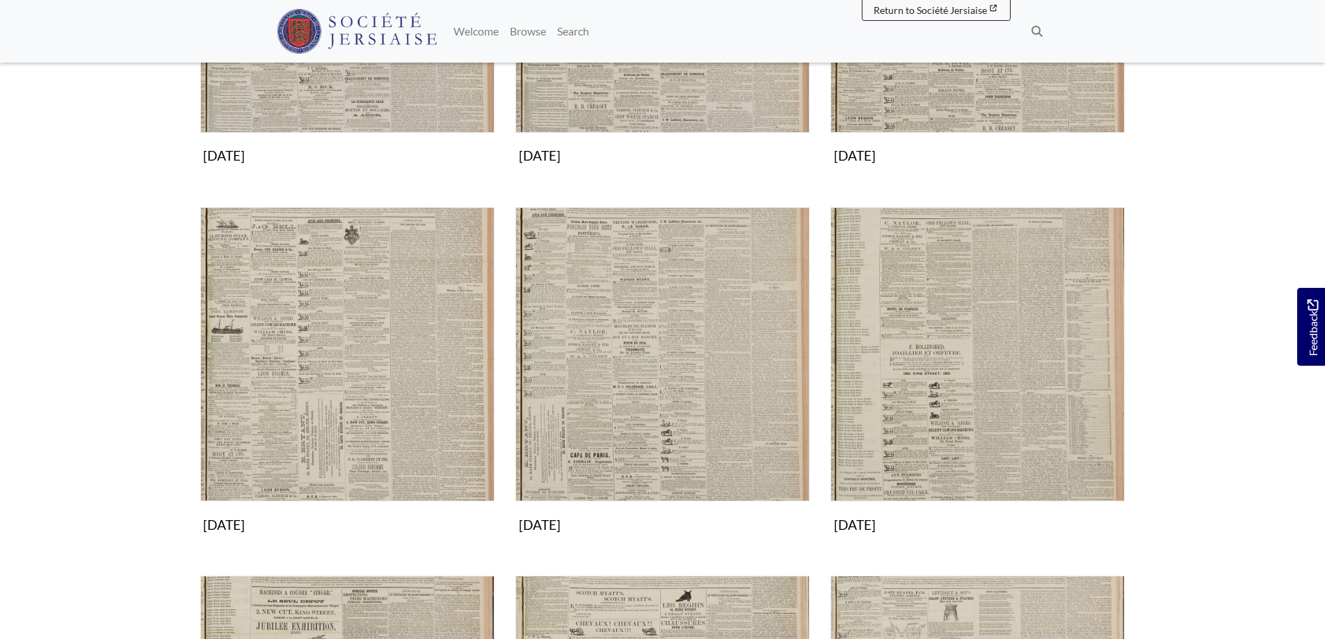
scroll to position [835, 0]
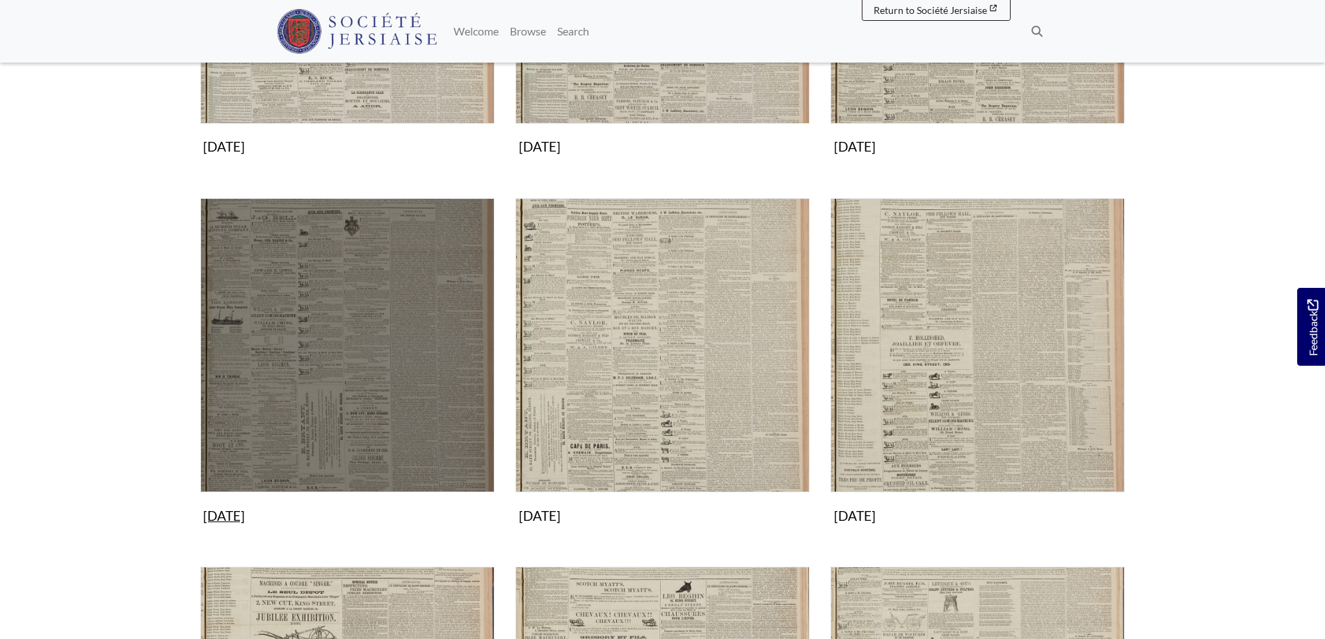
click at [357, 360] on img "Subcollection" at bounding box center [347, 345] width 294 height 294
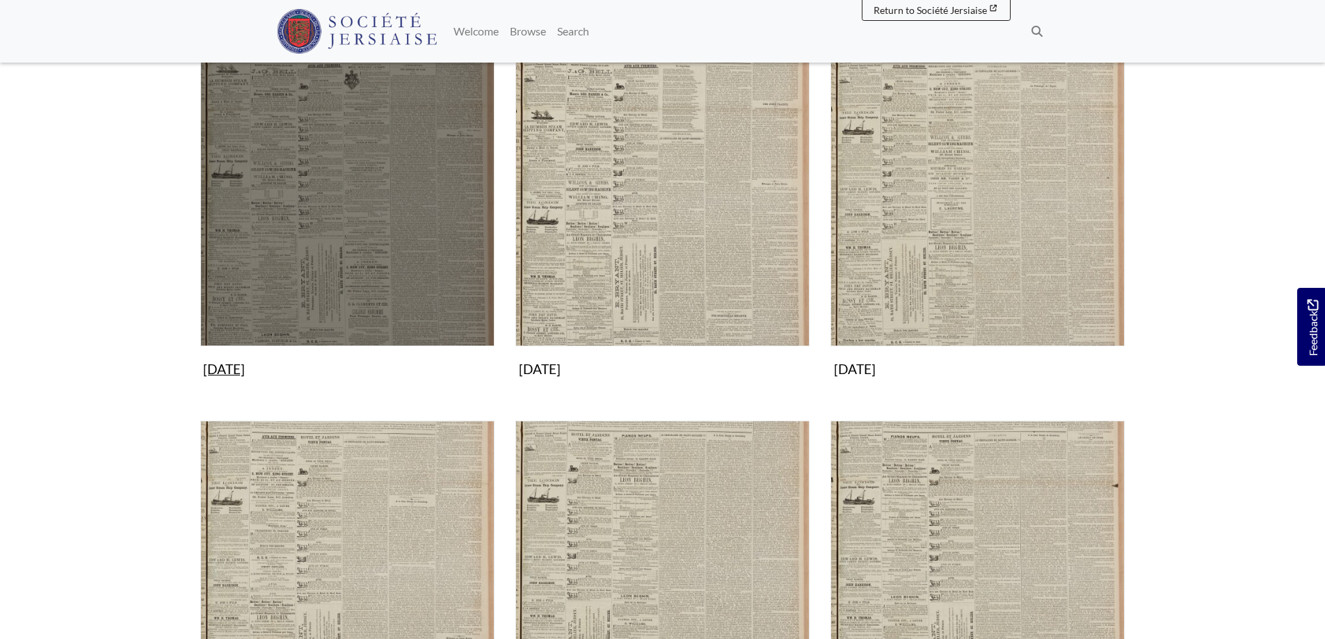
scroll to position [278, 0]
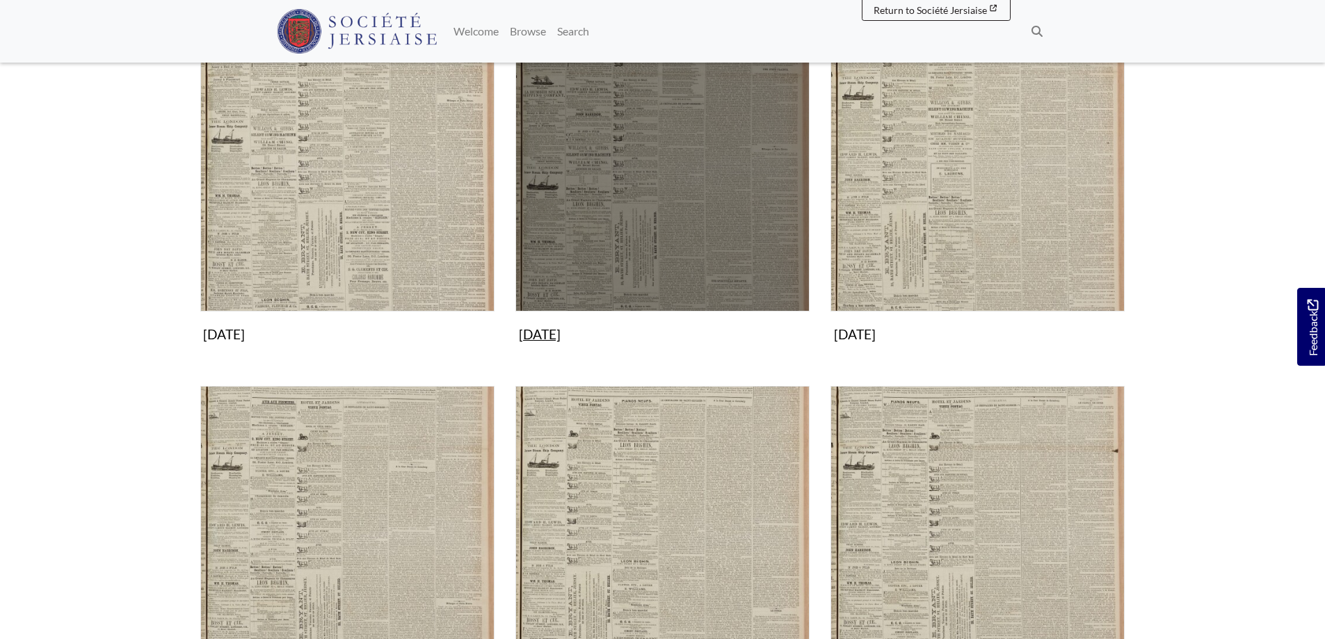
click at [644, 185] on img "Subcollection" at bounding box center [662, 164] width 294 height 294
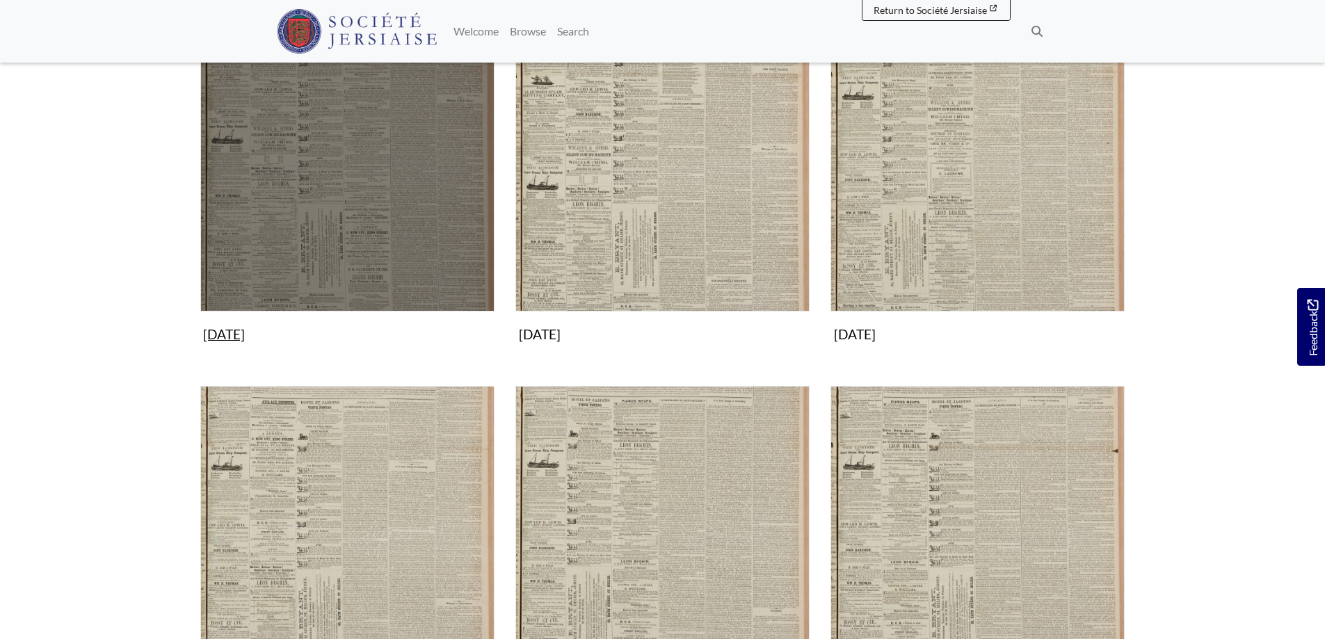
click at [248, 200] on img "Subcollection" at bounding box center [347, 164] width 294 height 294
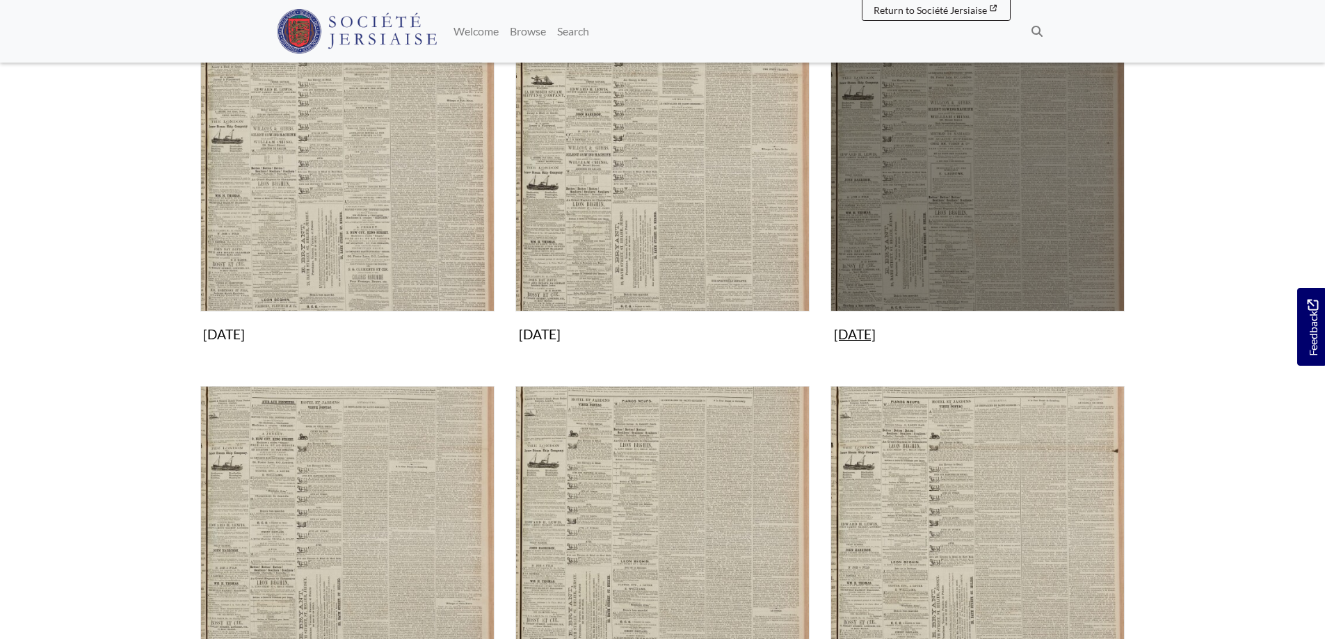
click at [934, 312] on img "Subcollection" at bounding box center [978, 164] width 294 height 294
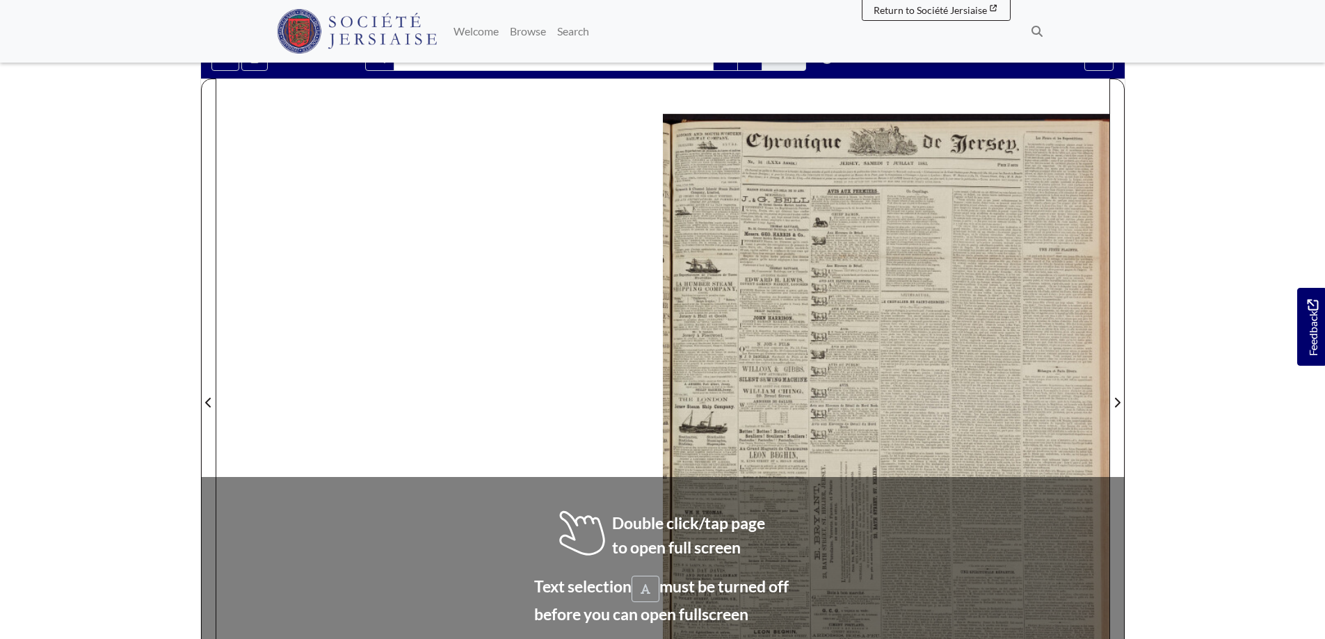
scroll to position [139, 0]
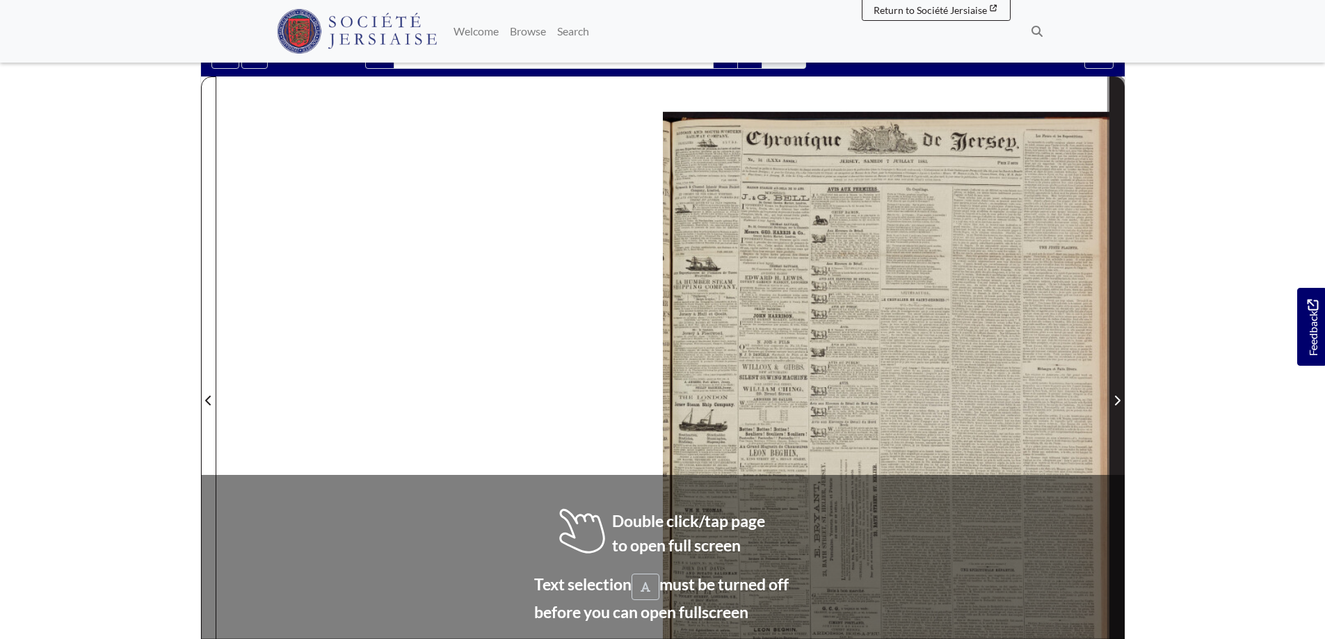
click at [1120, 401] on icon "Next Page" at bounding box center [1117, 401] width 6 height 10
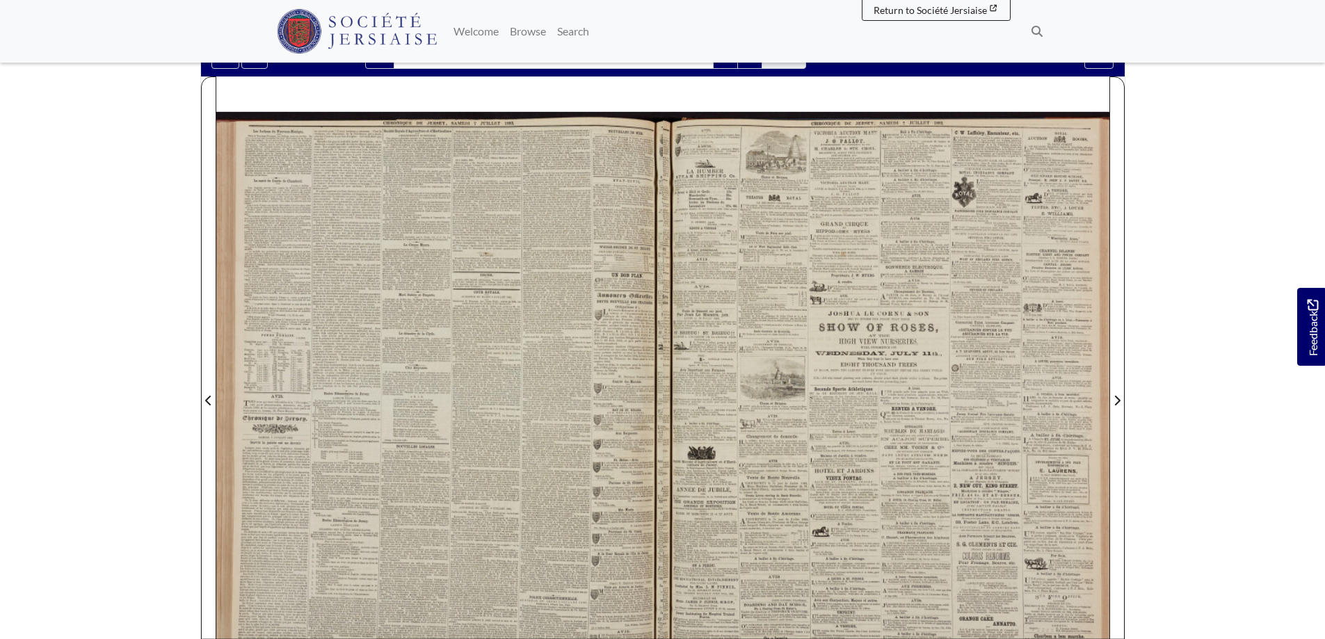
click at [268, 434] on div at bounding box center [439, 393] width 447 height 632
click at [268, 433] on div at bounding box center [439, 393] width 447 height 632
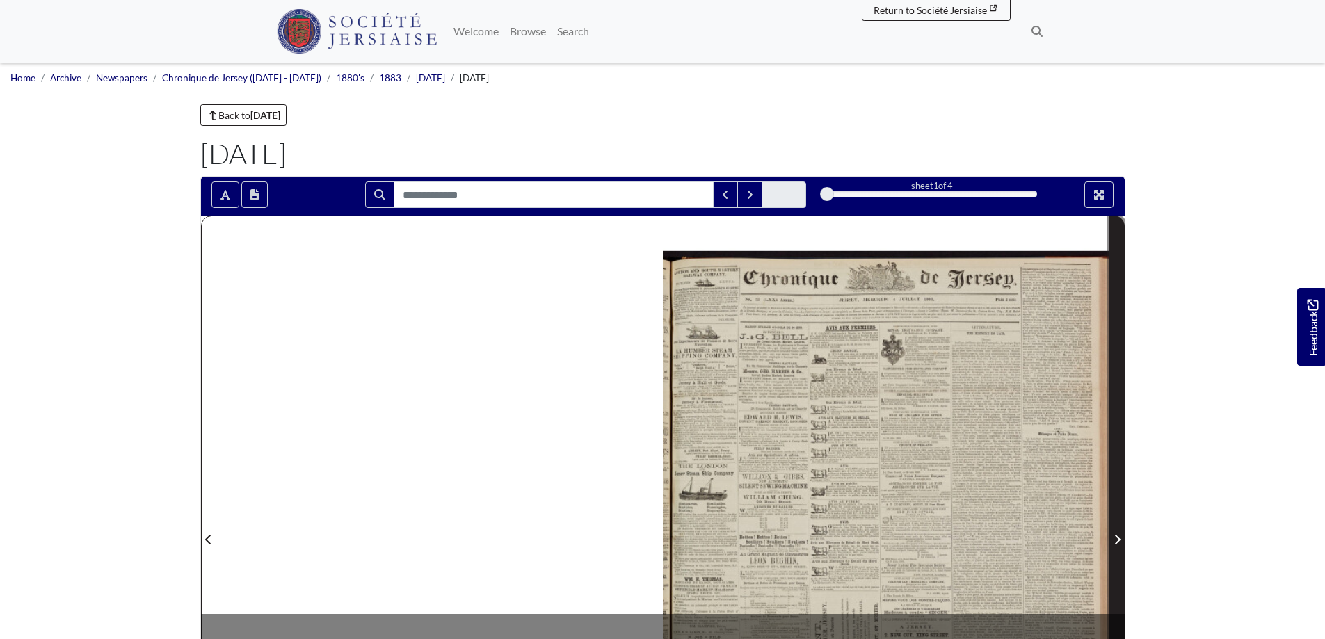
click at [1116, 538] on icon "Next Page" at bounding box center [1117, 540] width 6 height 10
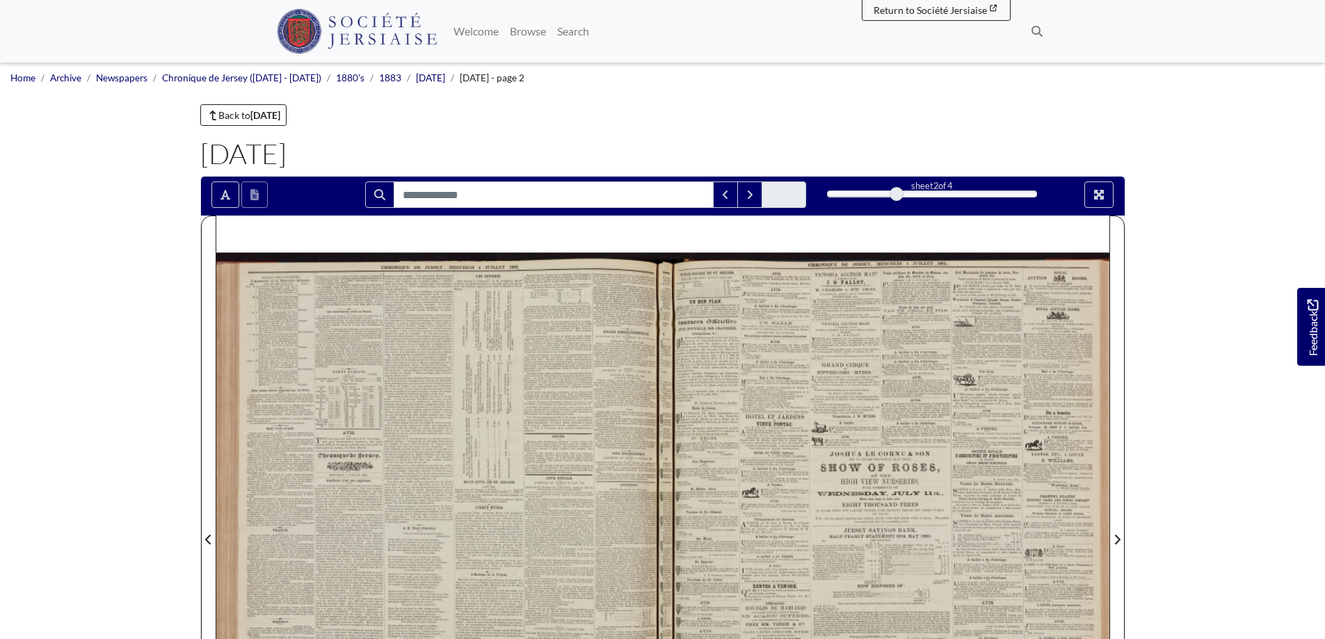
click at [346, 495] on div at bounding box center [439, 532] width 447 height 632
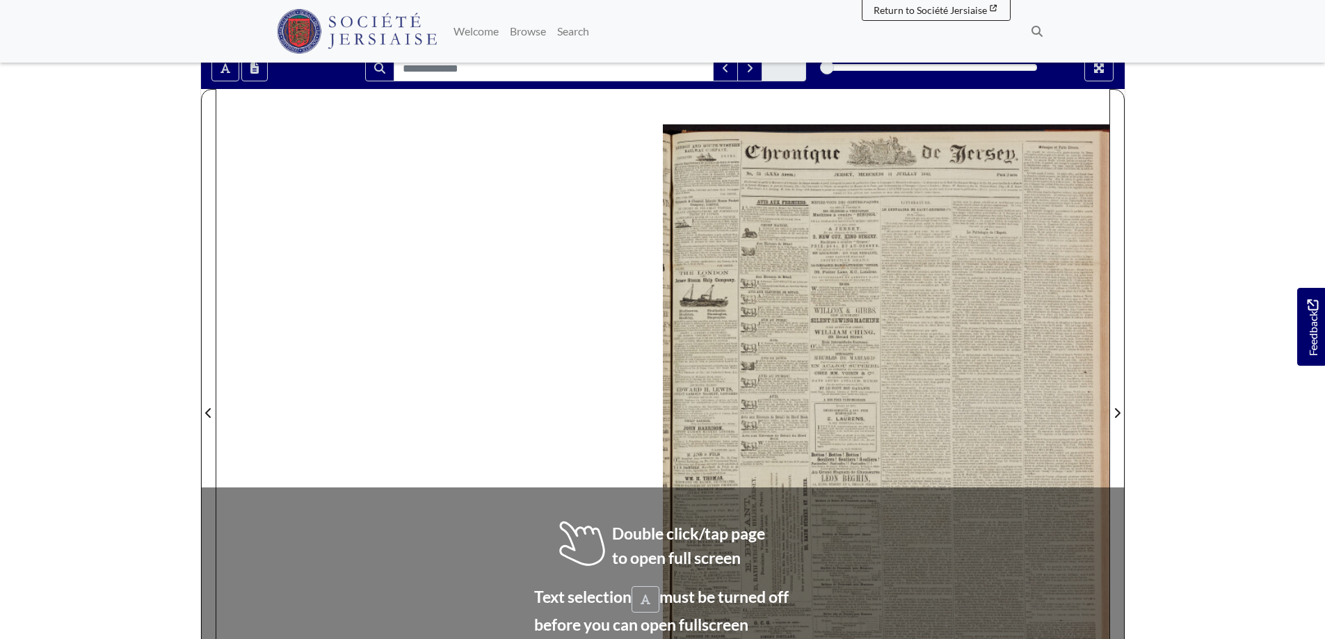
scroll to position [139, 0]
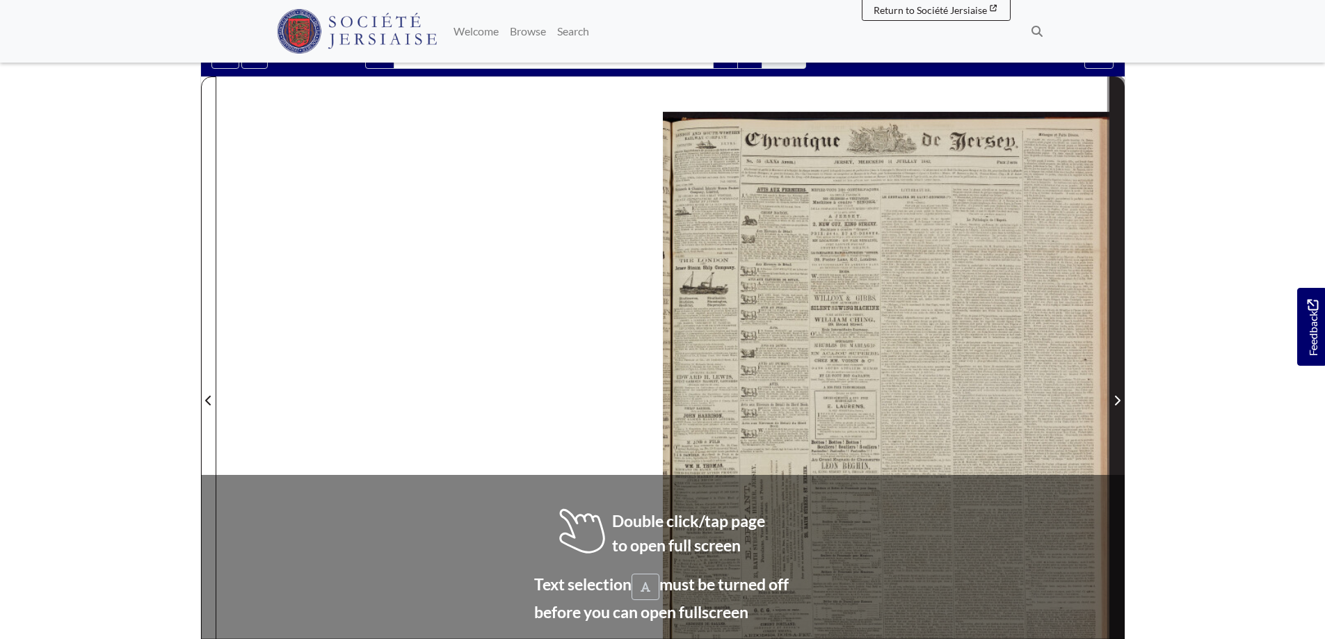
click at [1114, 401] on icon "Next Page" at bounding box center [1117, 400] width 7 height 11
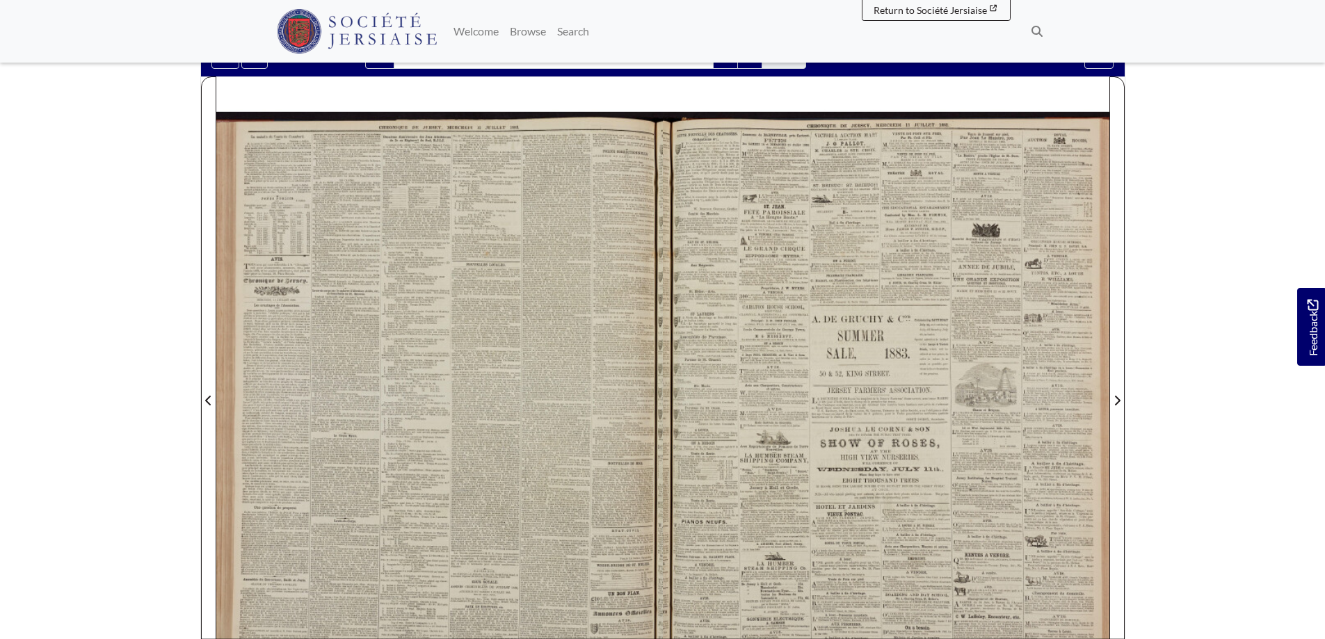
click at [417, 314] on div at bounding box center [439, 393] width 447 height 632
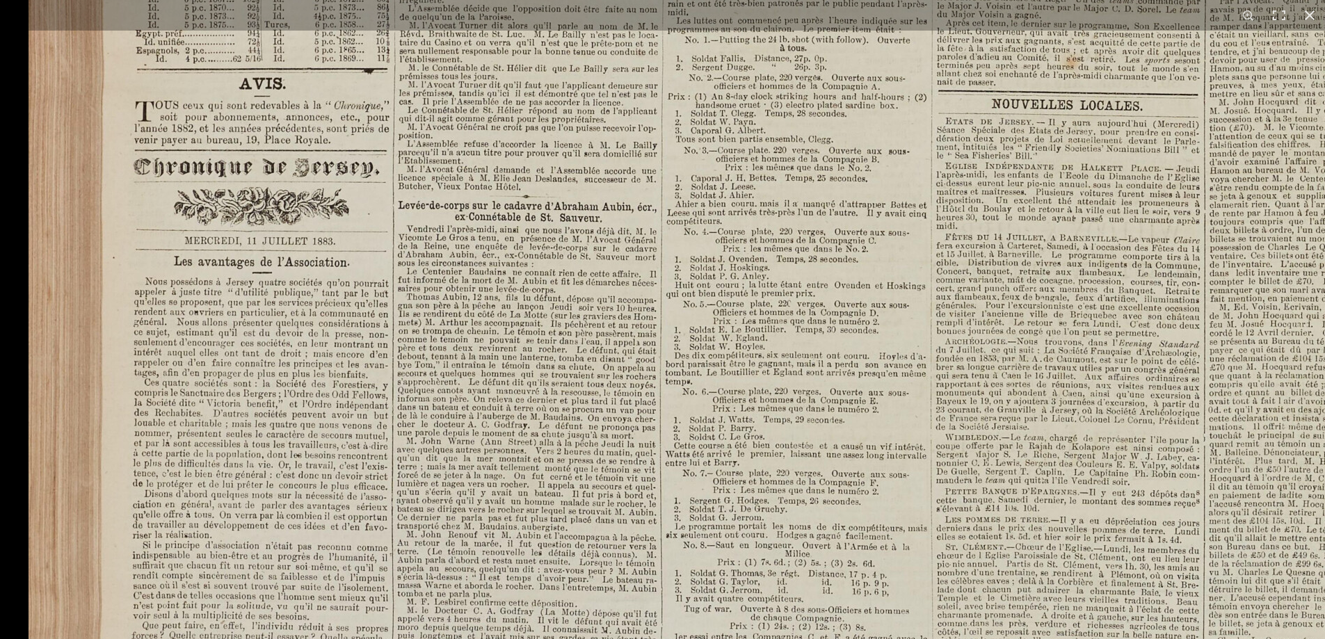
click at [535, 232] on img at bounding box center [889, 597] width 1721 height 2435
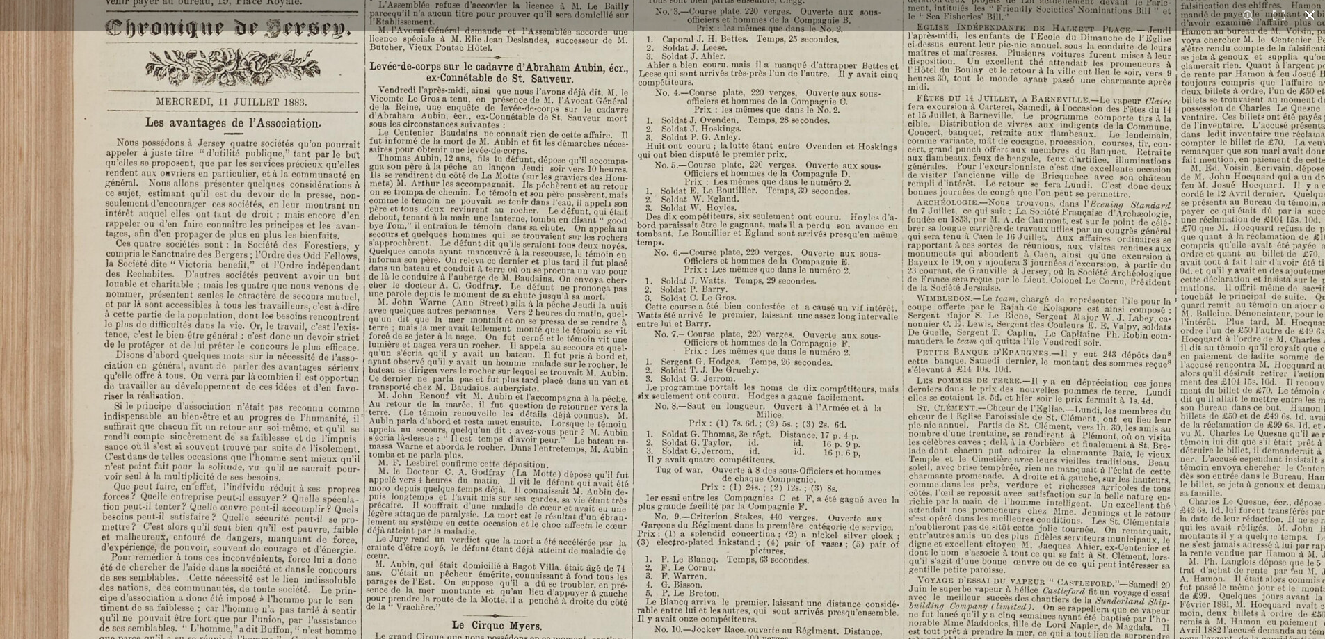
click at [1309, 13] on button at bounding box center [1309, 15] width 31 height 31
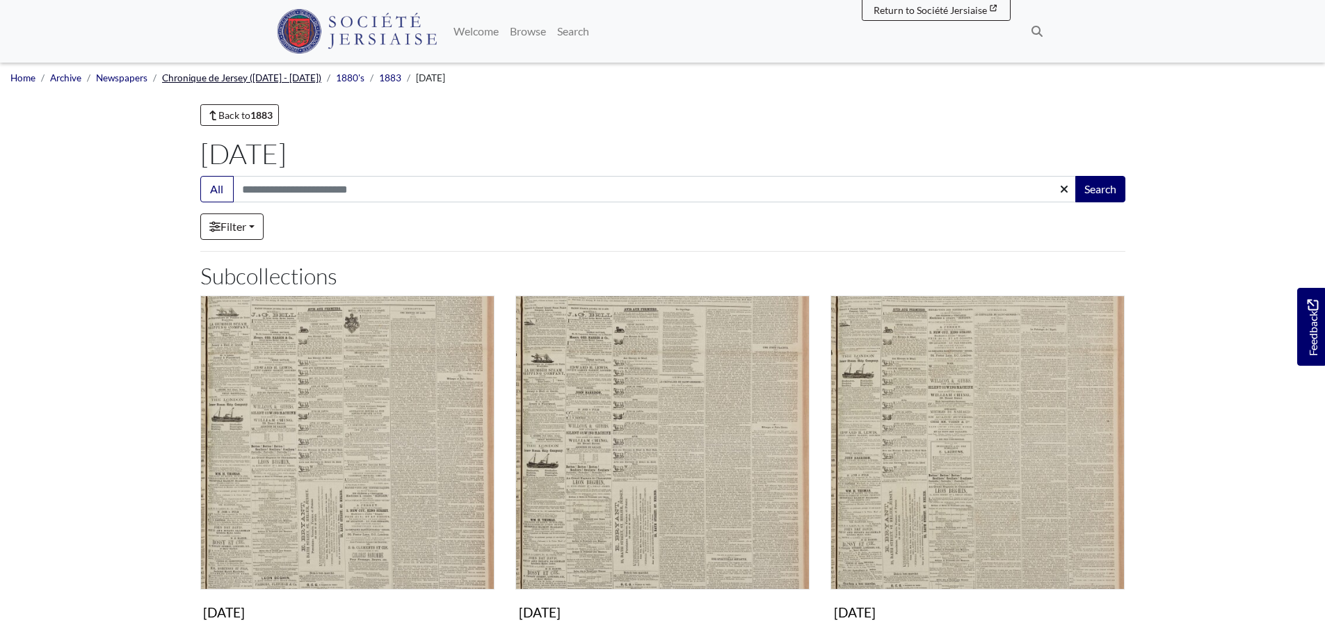
click at [202, 79] on link "Chronique de Jersey ([DATE] - [DATE])" at bounding box center [241, 77] width 159 height 11
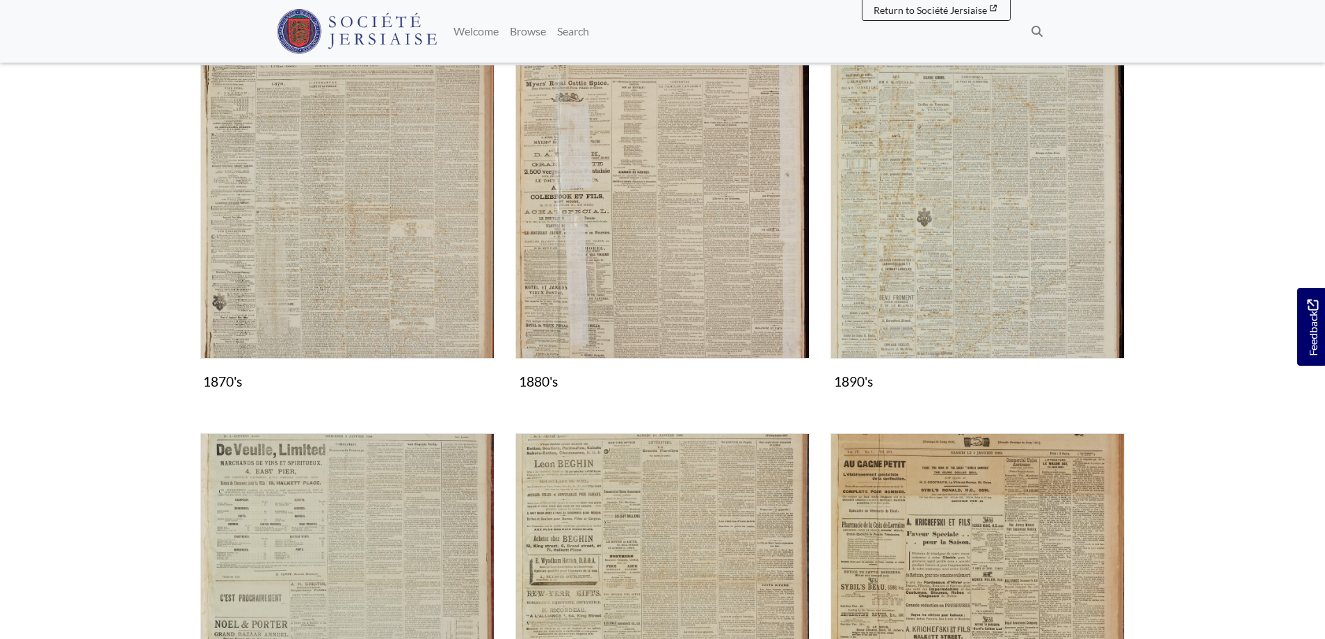
scroll to position [1461, 0]
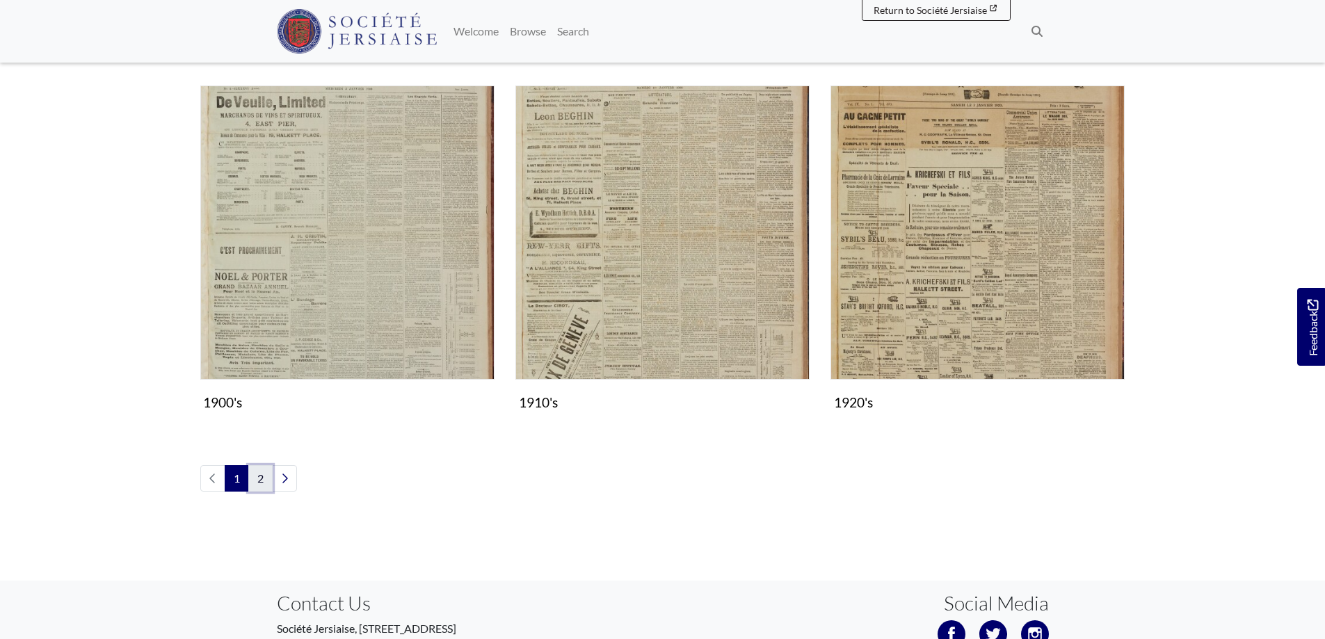
click at [260, 480] on link "2" at bounding box center [260, 478] width 24 height 26
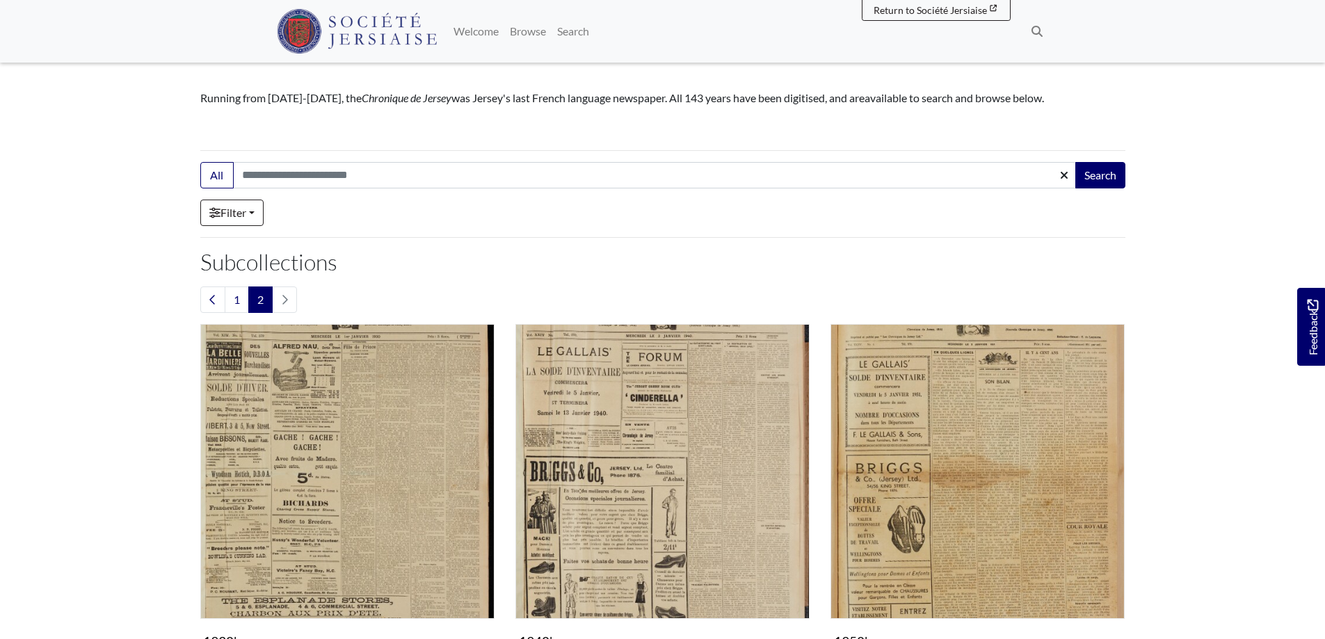
scroll to position [348, 0]
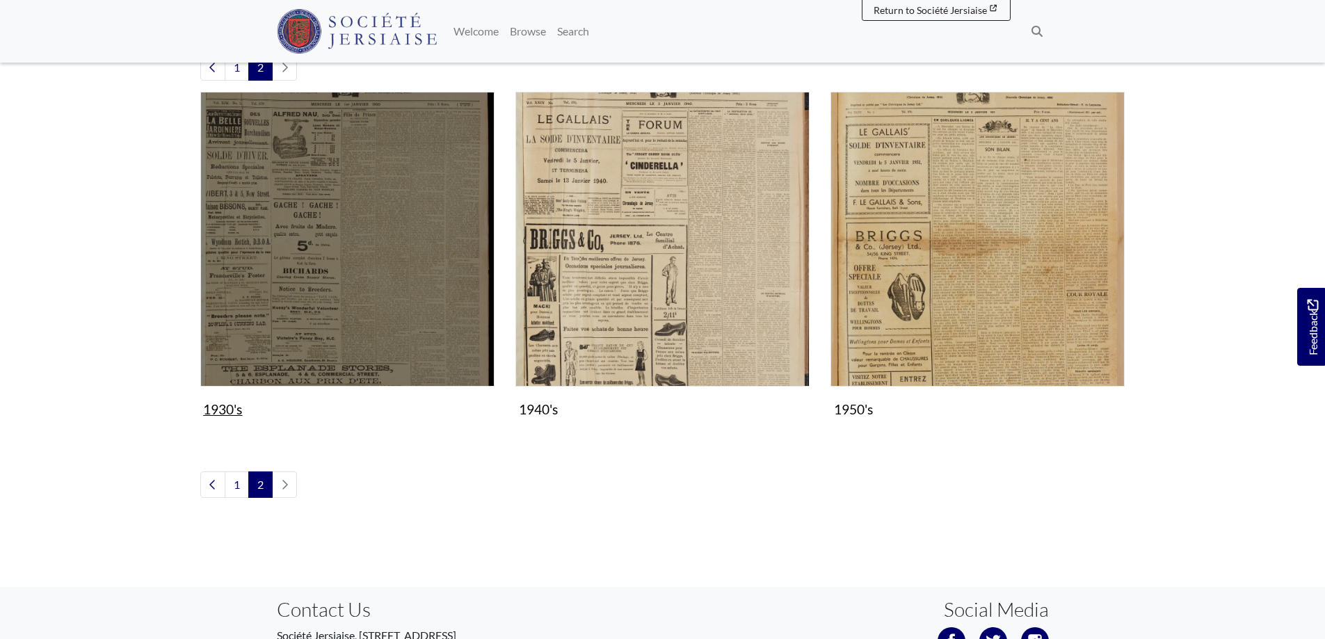
click at [404, 273] on img "Subcollection" at bounding box center [347, 239] width 294 height 294
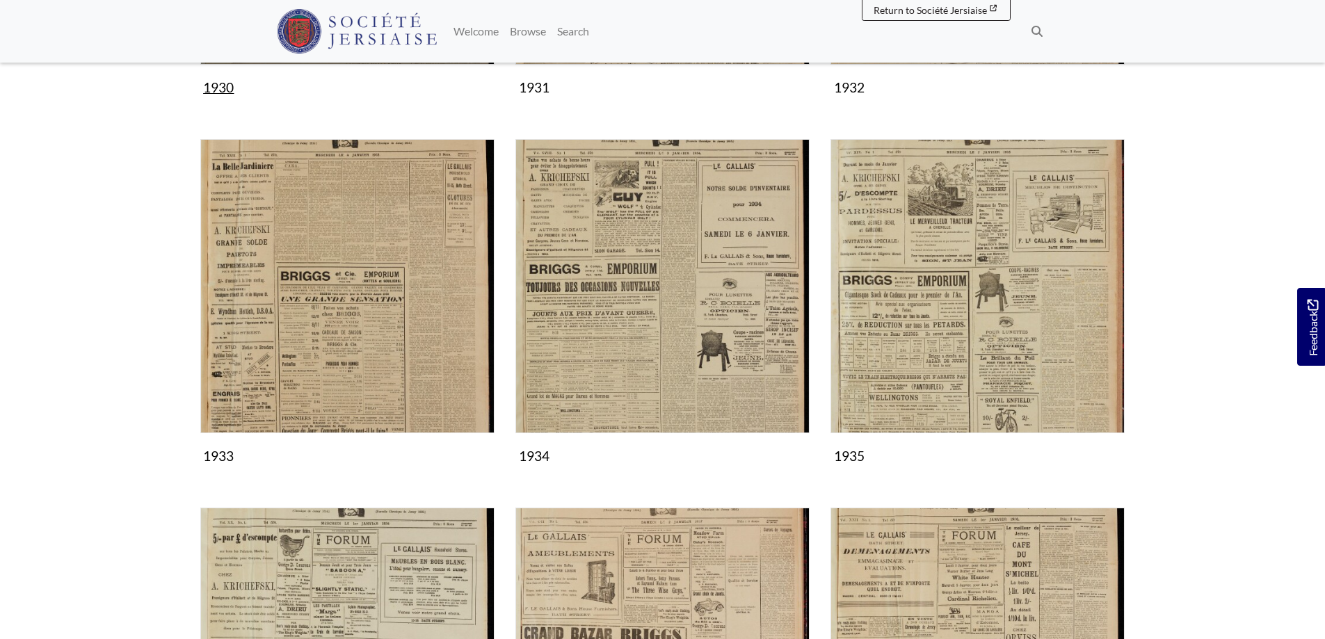
scroll to position [556, 0]
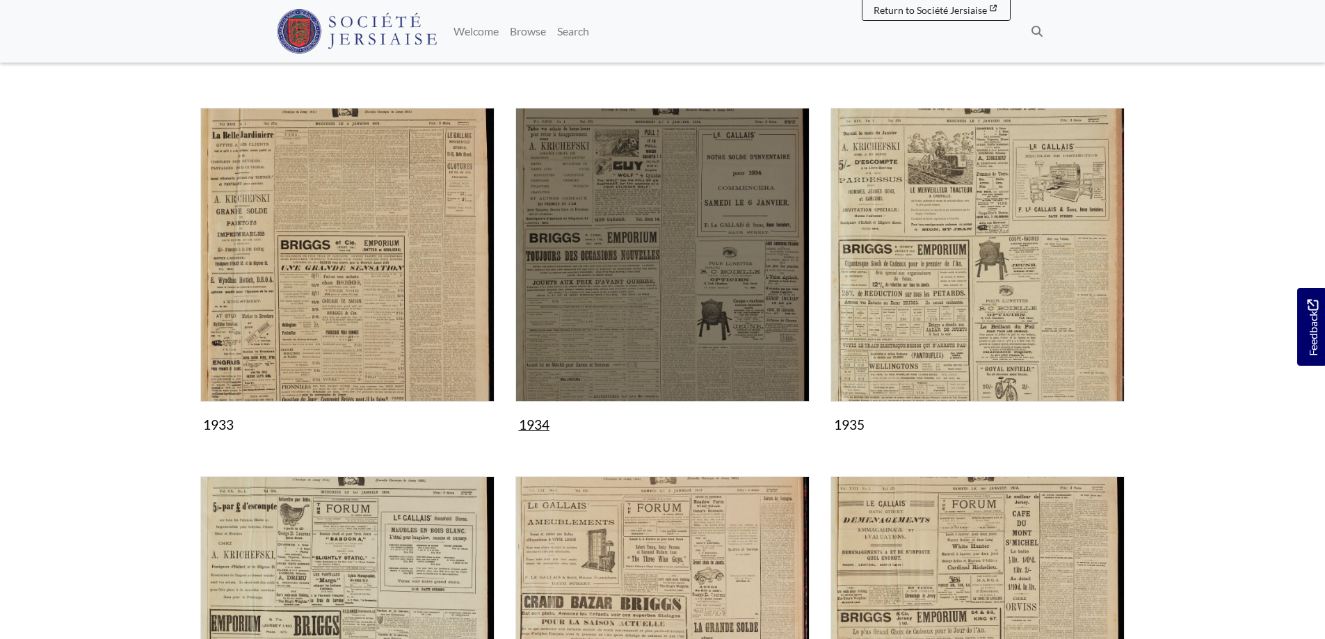
click at [636, 298] on img "Subcollection" at bounding box center [662, 255] width 294 height 294
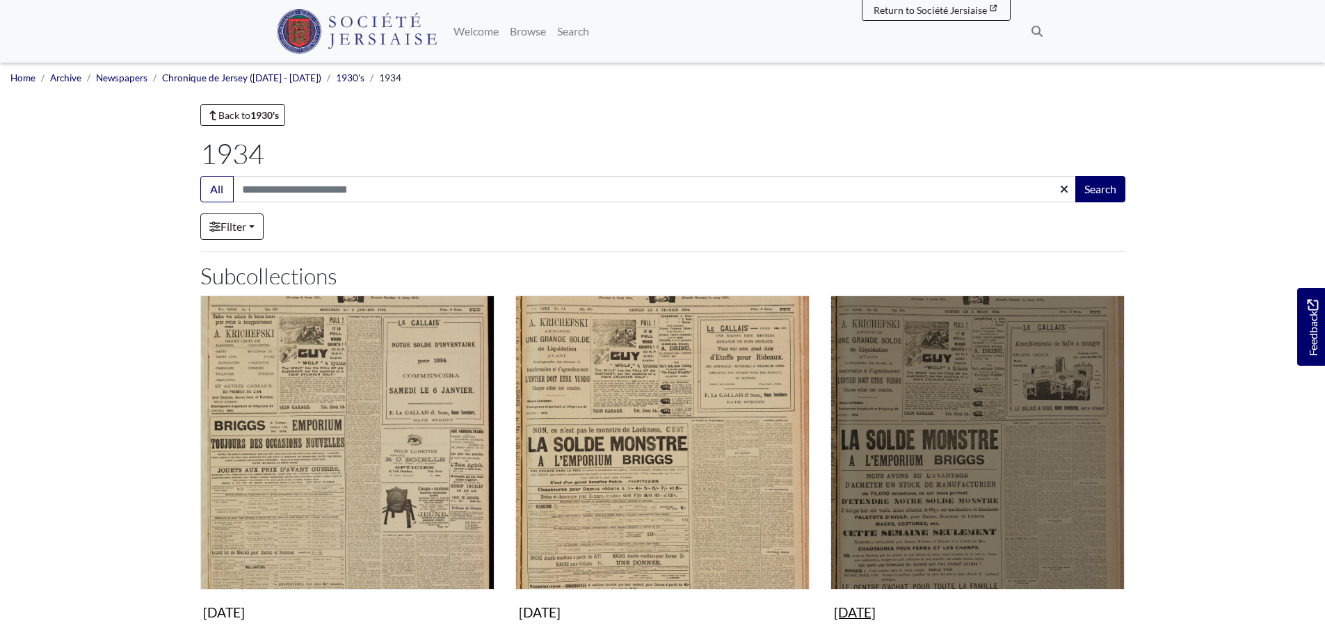
click at [883, 428] on img "Subcollection" at bounding box center [978, 443] width 294 height 294
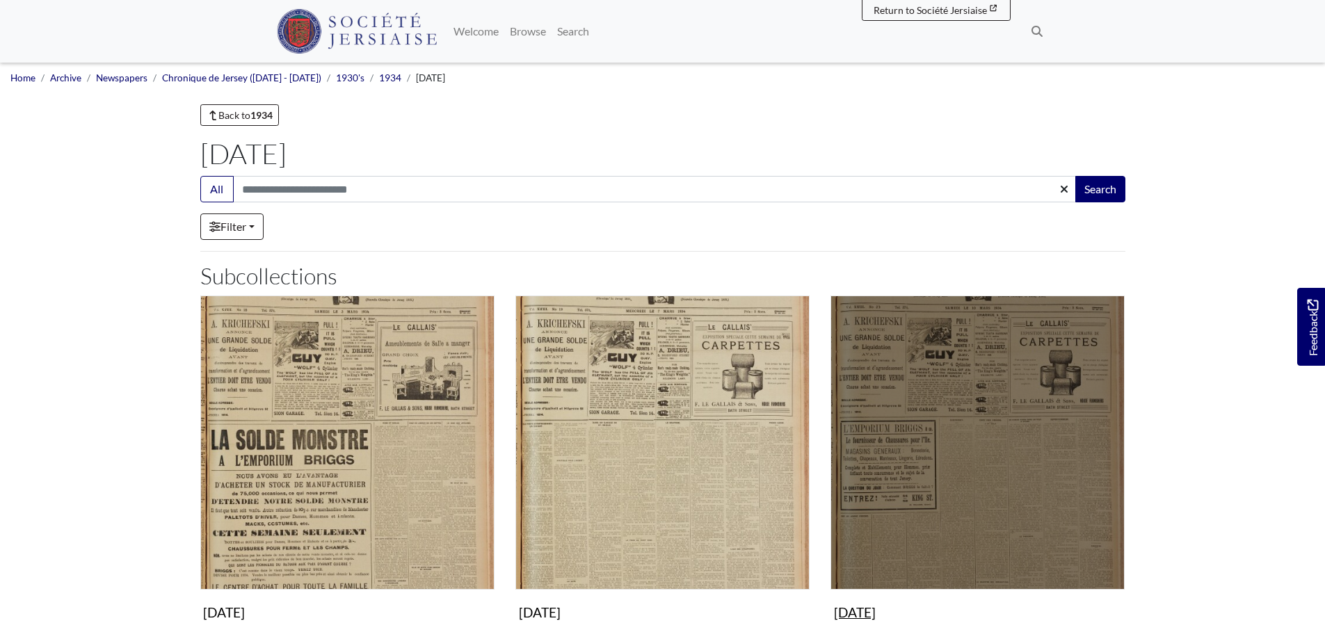
click at [928, 438] on img "Subcollection" at bounding box center [978, 443] width 294 height 294
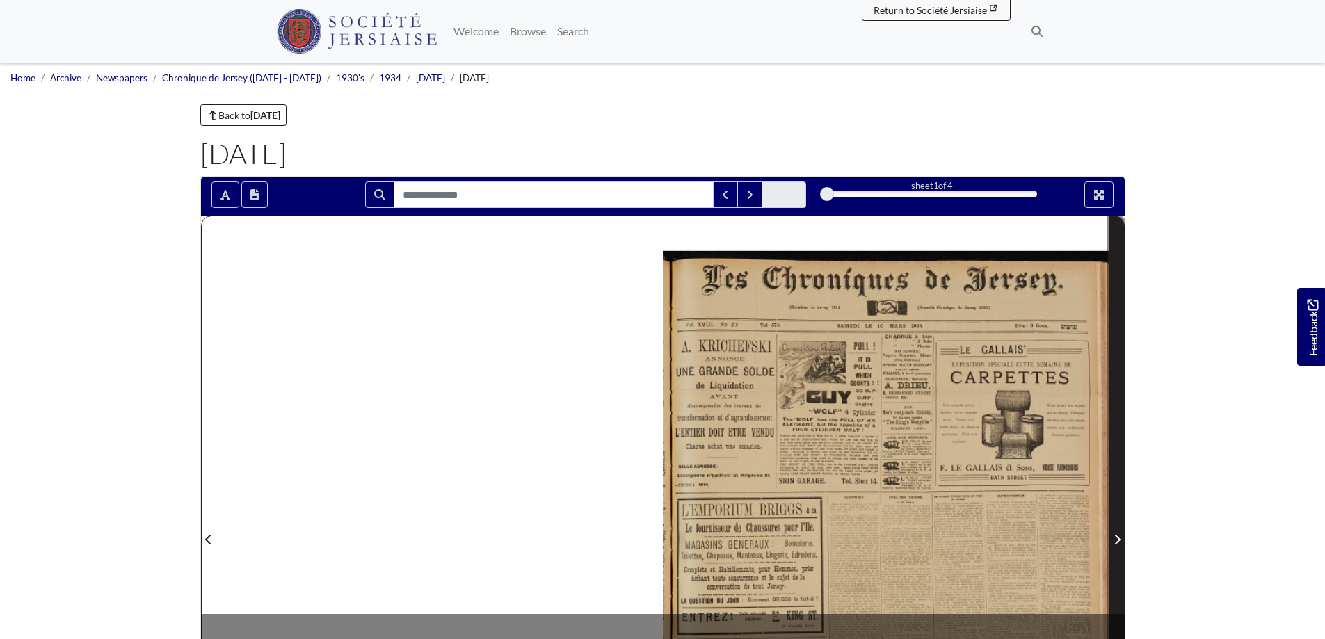
click at [1114, 539] on icon "Next Page" at bounding box center [1117, 539] width 7 height 11
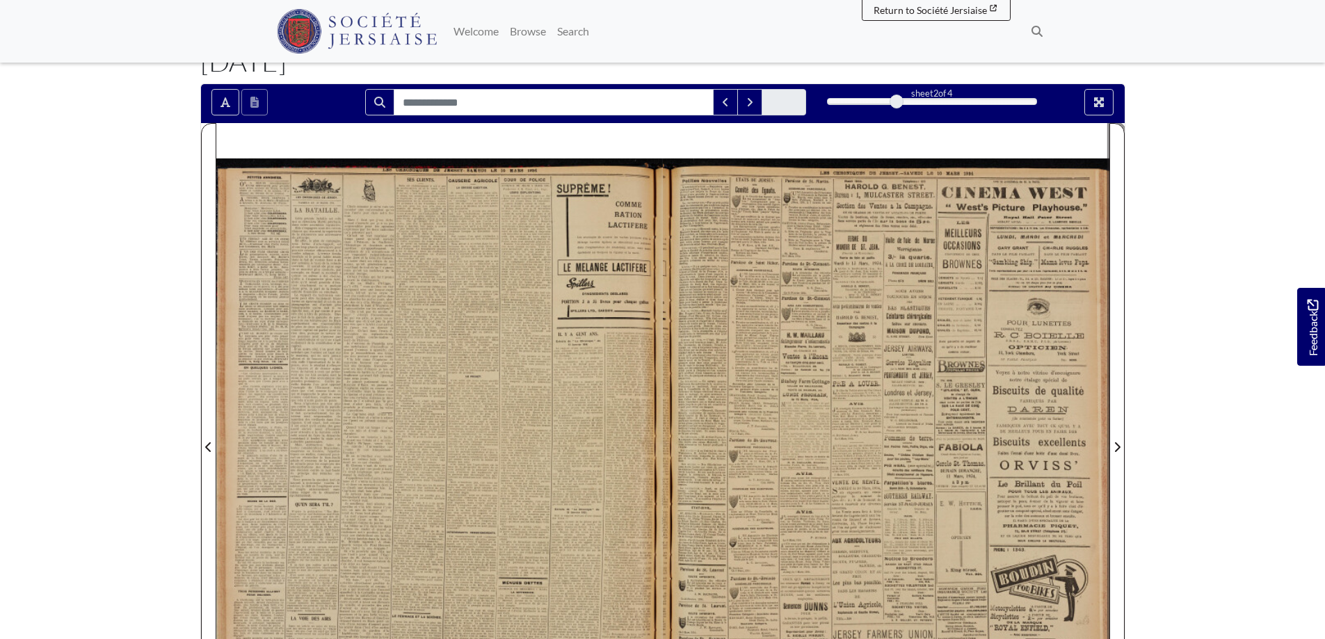
scroll to position [139, 0]
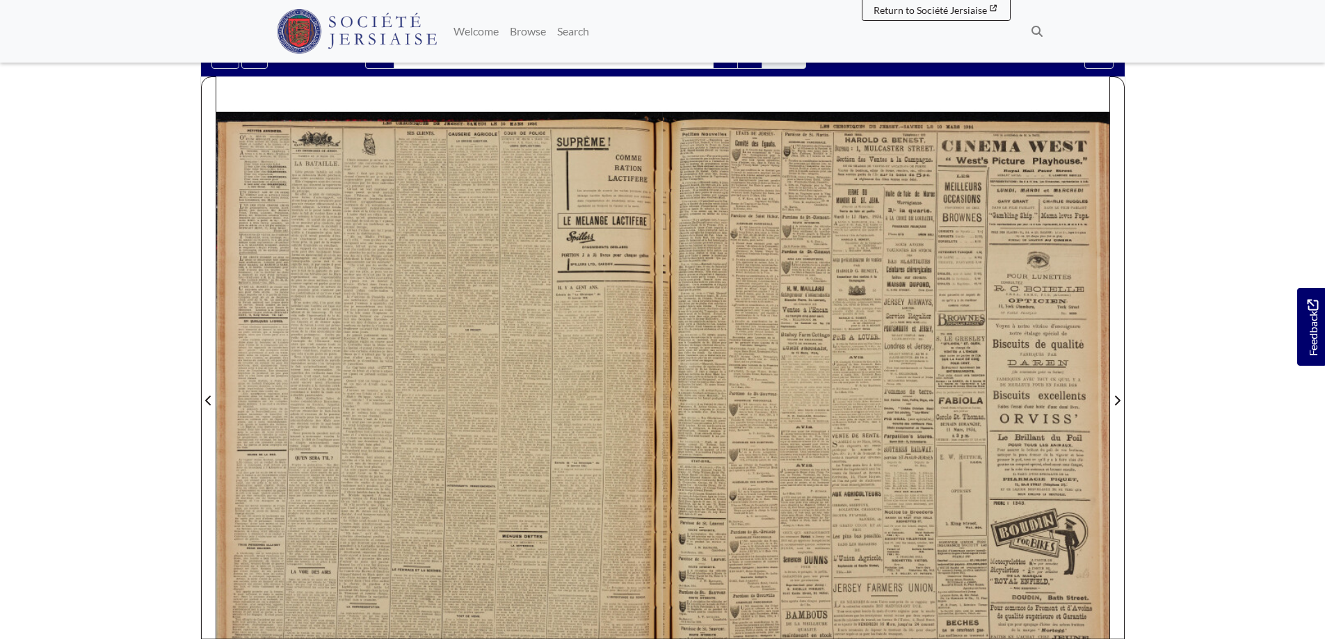
click at [365, 282] on div at bounding box center [439, 393] width 447 height 632
